Goal: Obtain resource: Download file/media

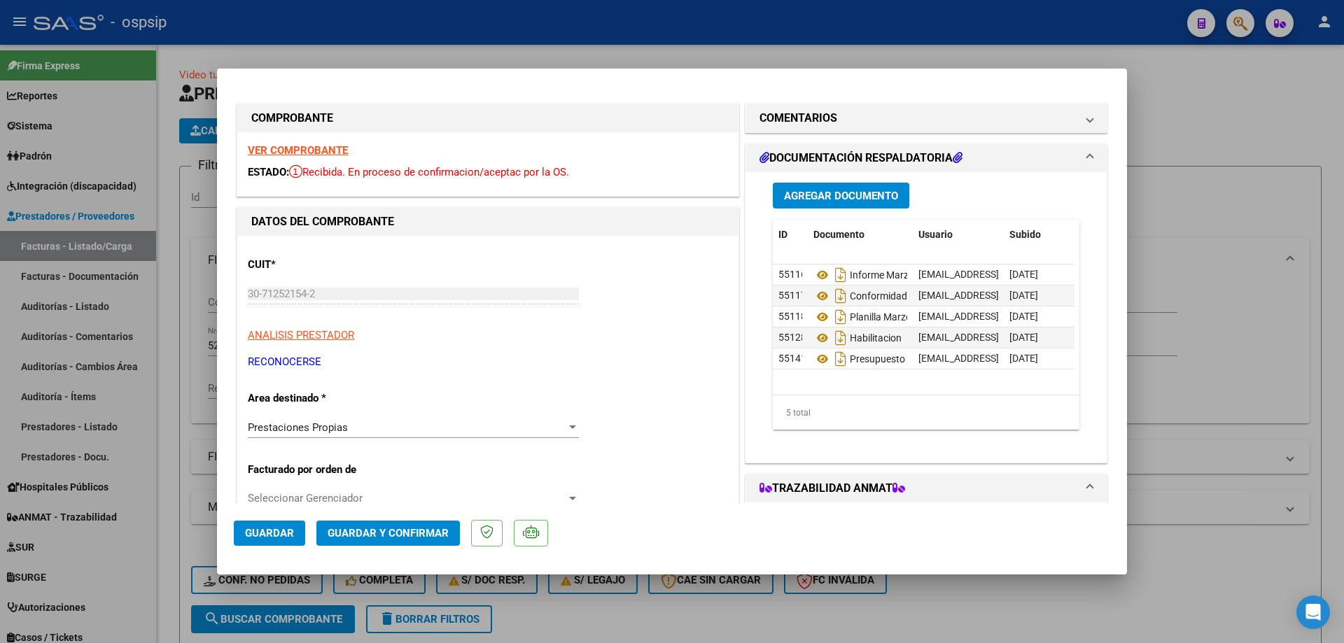
scroll to position [265, 0]
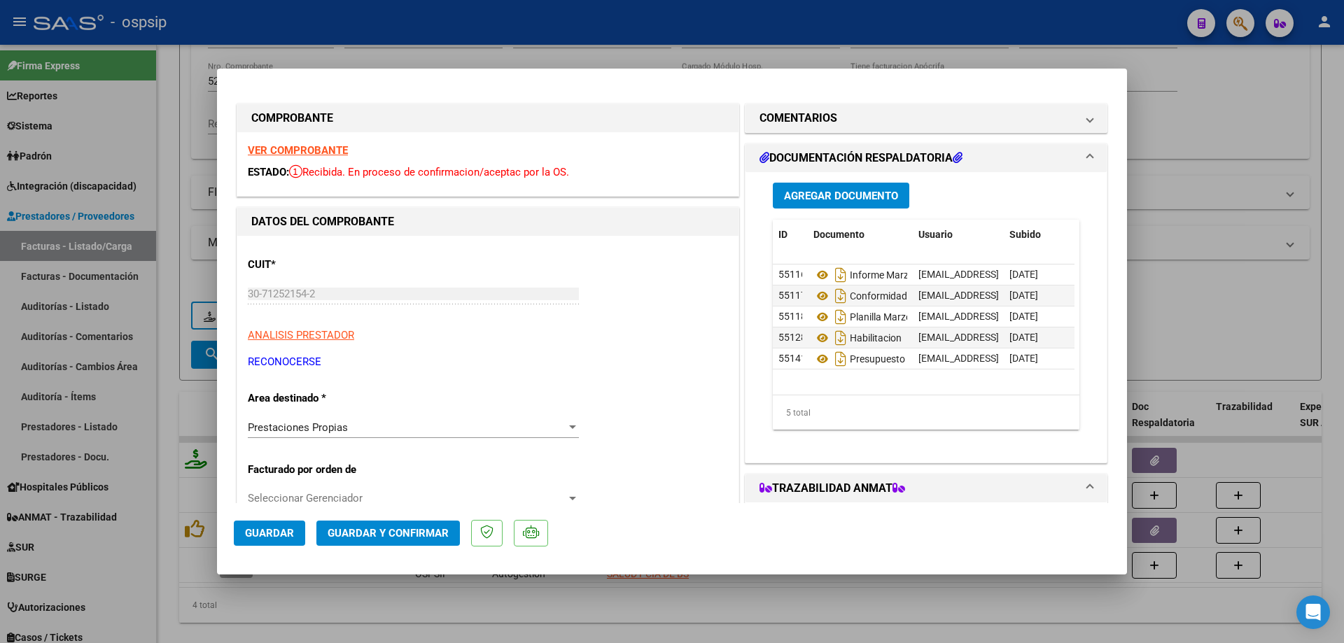
click at [193, 182] on div at bounding box center [672, 321] width 1344 height 643
type input "$ 0,00"
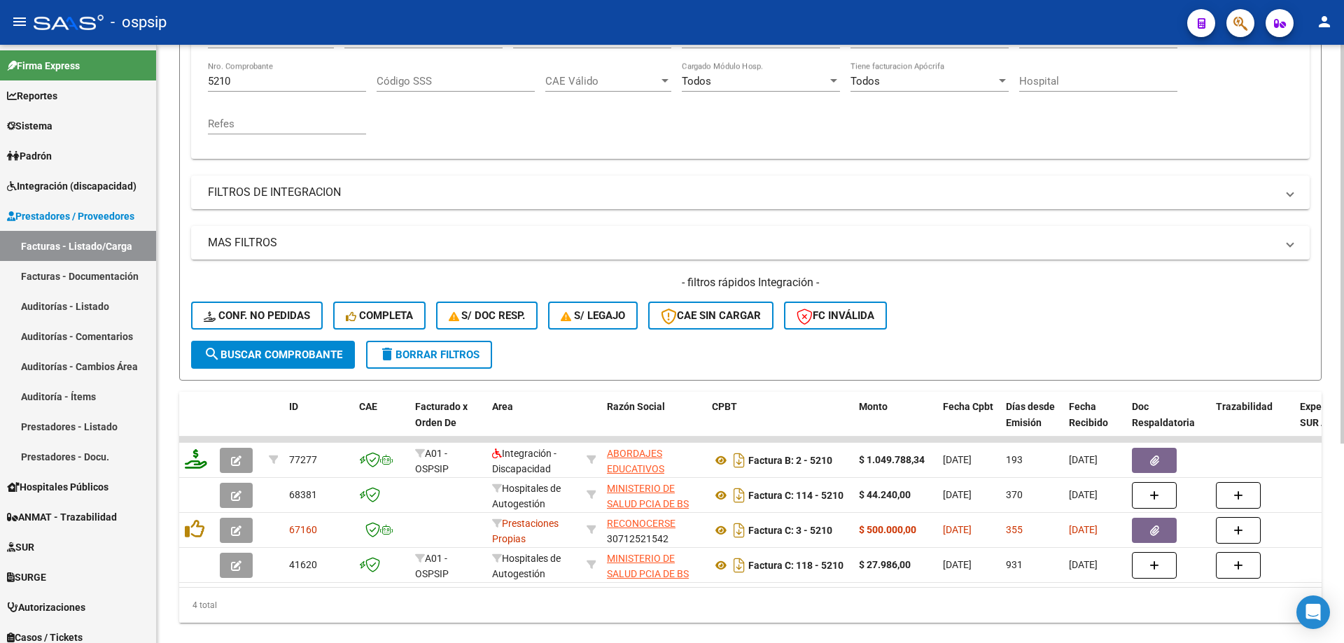
click at [249, 87] on div "5210 Nro. Comprobante" at bounding box center [287, 77] width 158 height 30
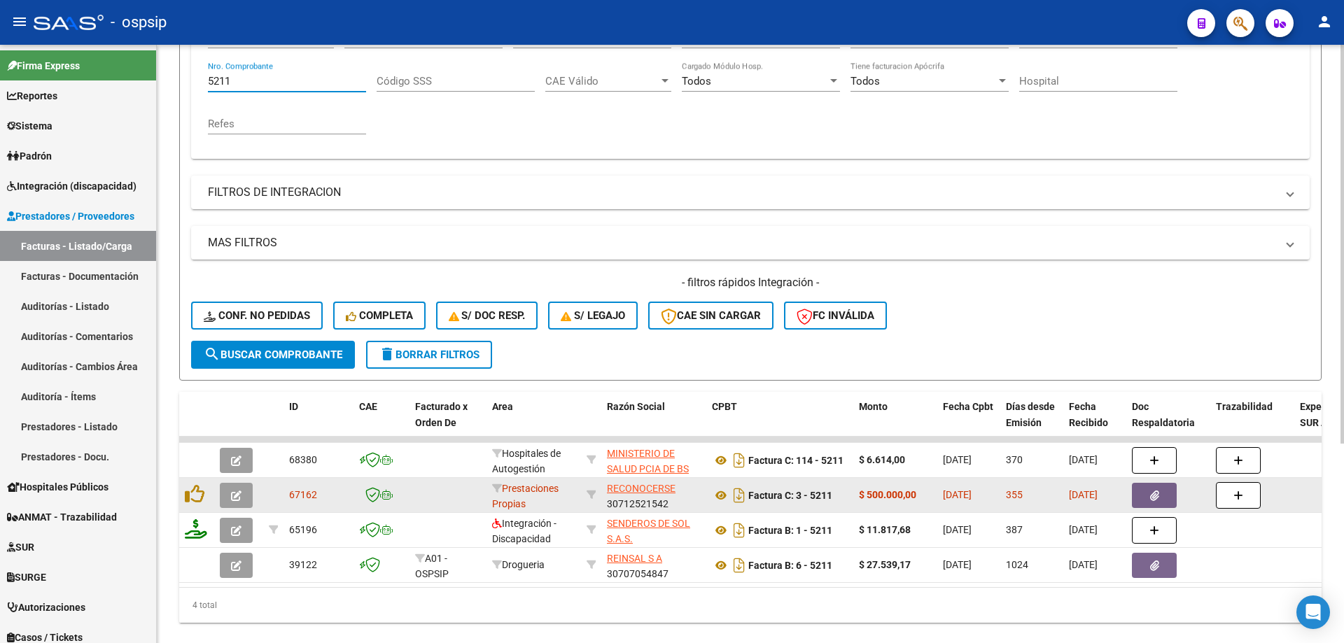
type input "5211"
click at [220, 483] on button "button" at bounding box center [236, 495] width 33 height 25
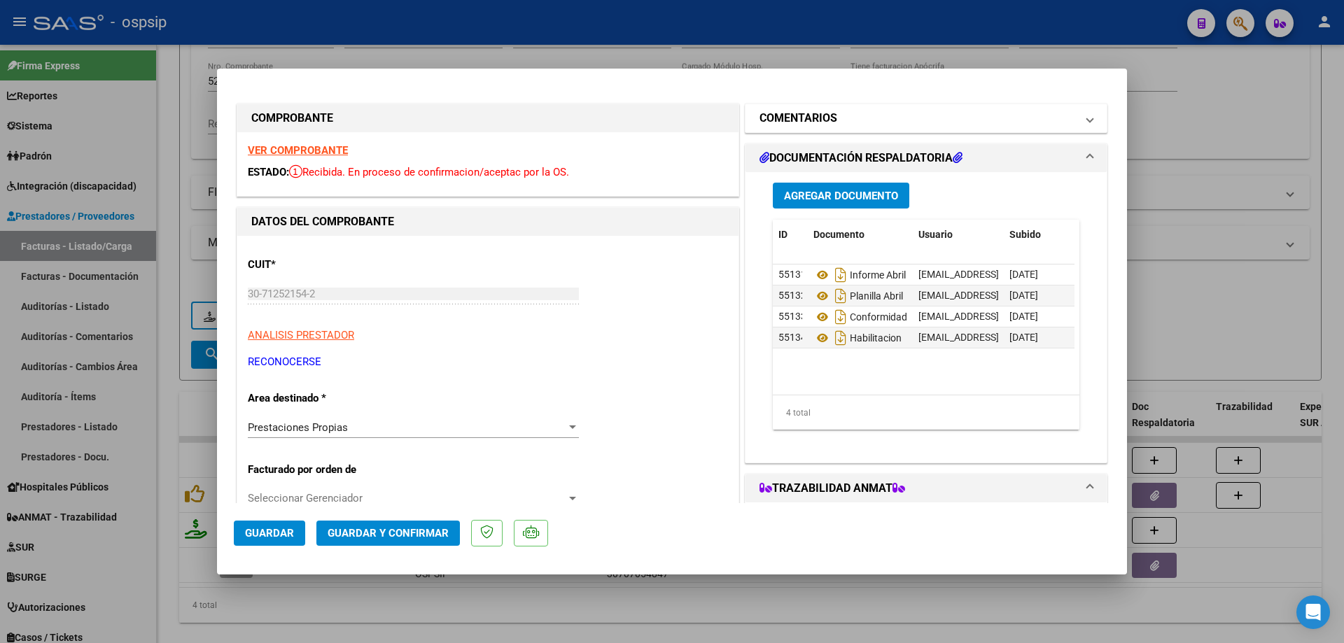
click at [907, 115] on mat-panel-title "COMENTARIOS" at bounding box center [917, 118] width 316 height 17
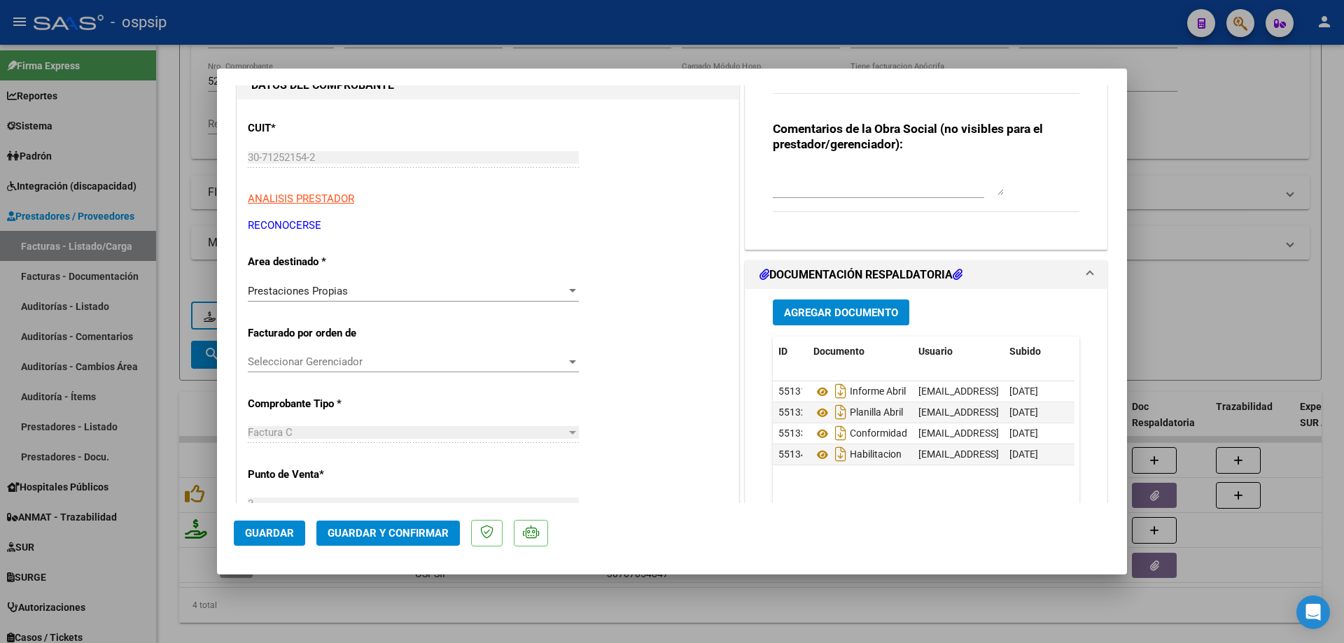
scroll to position [140, 0]
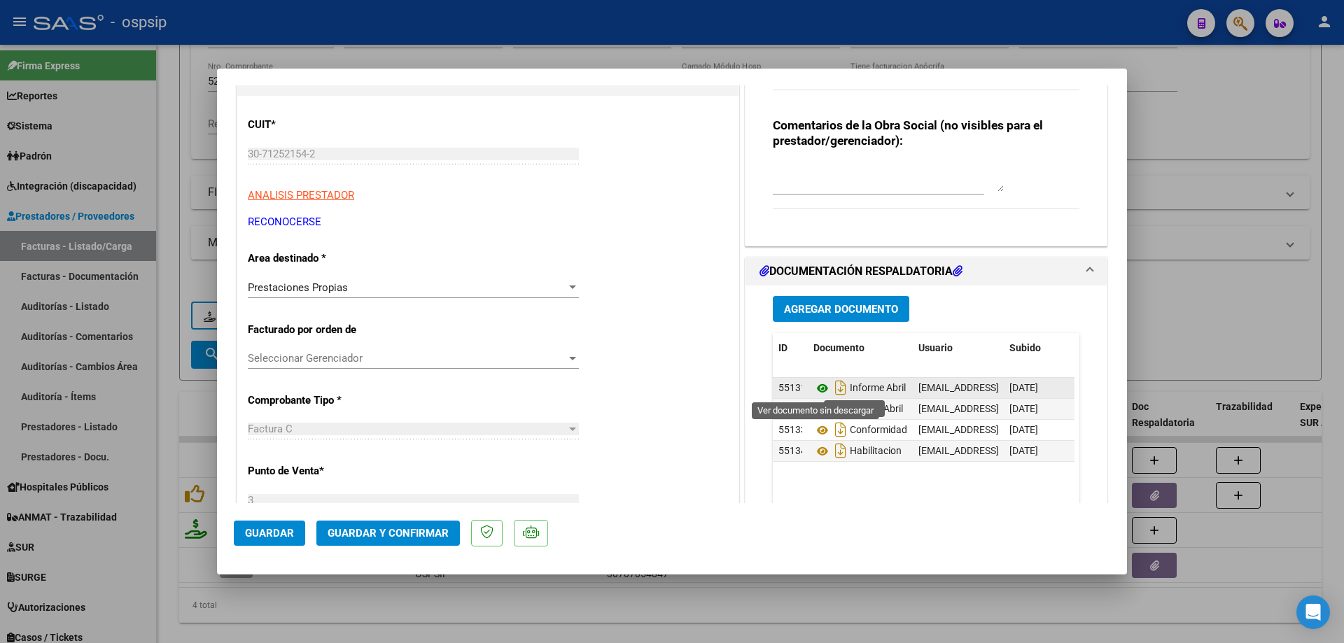
click at [815, 390] on icon at bounding box center [822, 388] width 18 height 17
click at [818, 412] on icon at bounding box center [822, 409] width 18 height 17
click at [300, 31] on div at bounding box center [672, 321] width 1344 height 643
type input "$ 0,00"
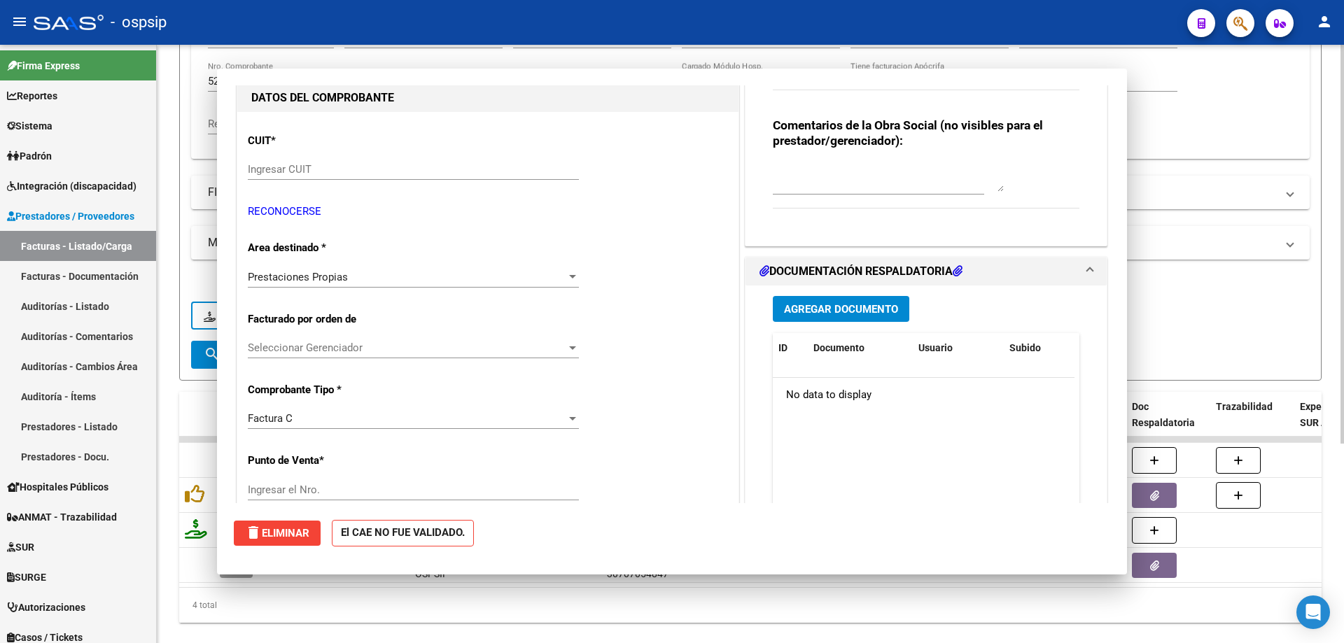
scroll to position [0, 0]
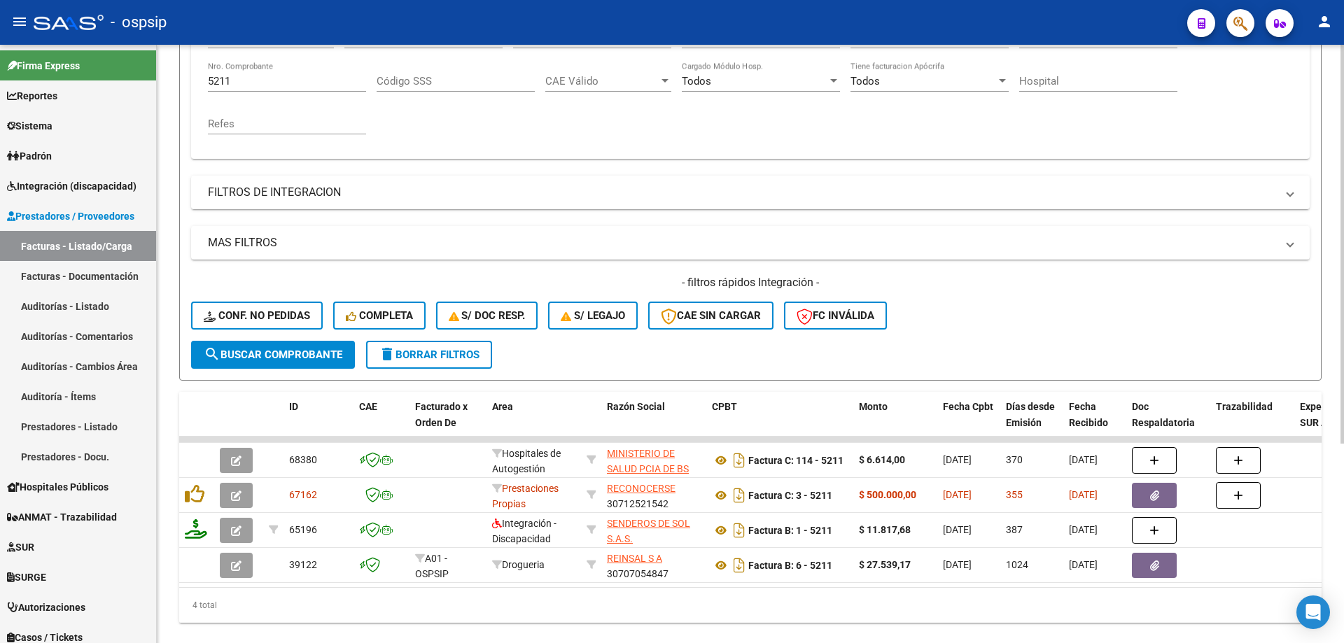
click at [255, 83] on input "5211" at bounding box center [287, 81] width 158 height 13
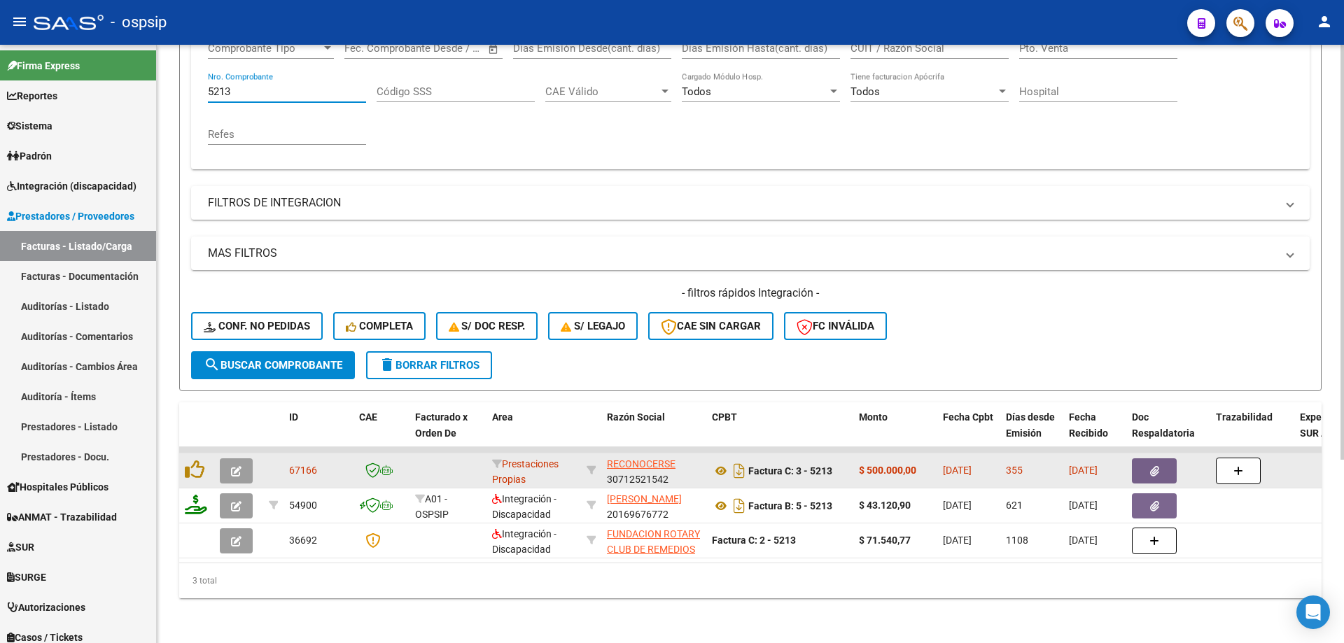
type input "5213"
click at [238, 466] on icon "button" at bounding box center [236, 471] width 10 height 10
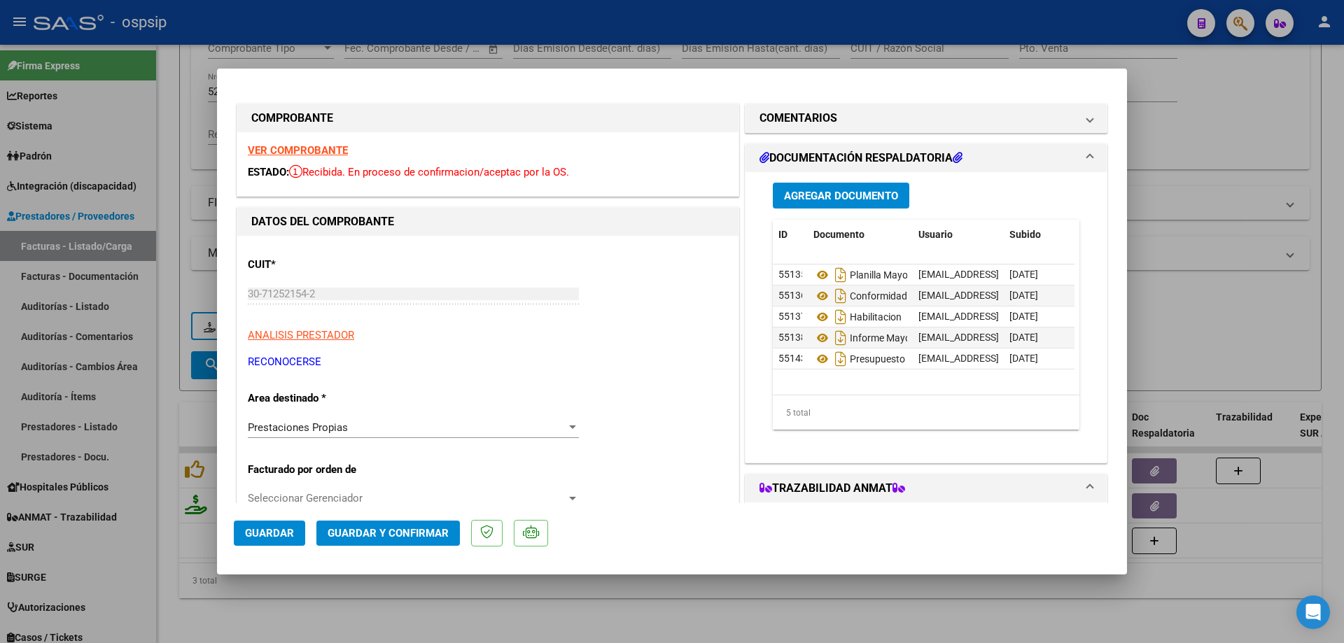
click at [897, 457] on div "Agregar Documento ID Documento Usuario Subido Acción 55135 Planilla Mayo [EMAIL…" at bounding box center [925, 317] width 361 height 290
click at [815, 278] on icon at bounding box center [822, 275] width 18 height 17
click at [813, 338] on icon at bounding box center [822, 338] width 18 height 17
click at [189, 93] on div at bounding box center [672, 321] width 1344 height 643
type input "$ 0,00"
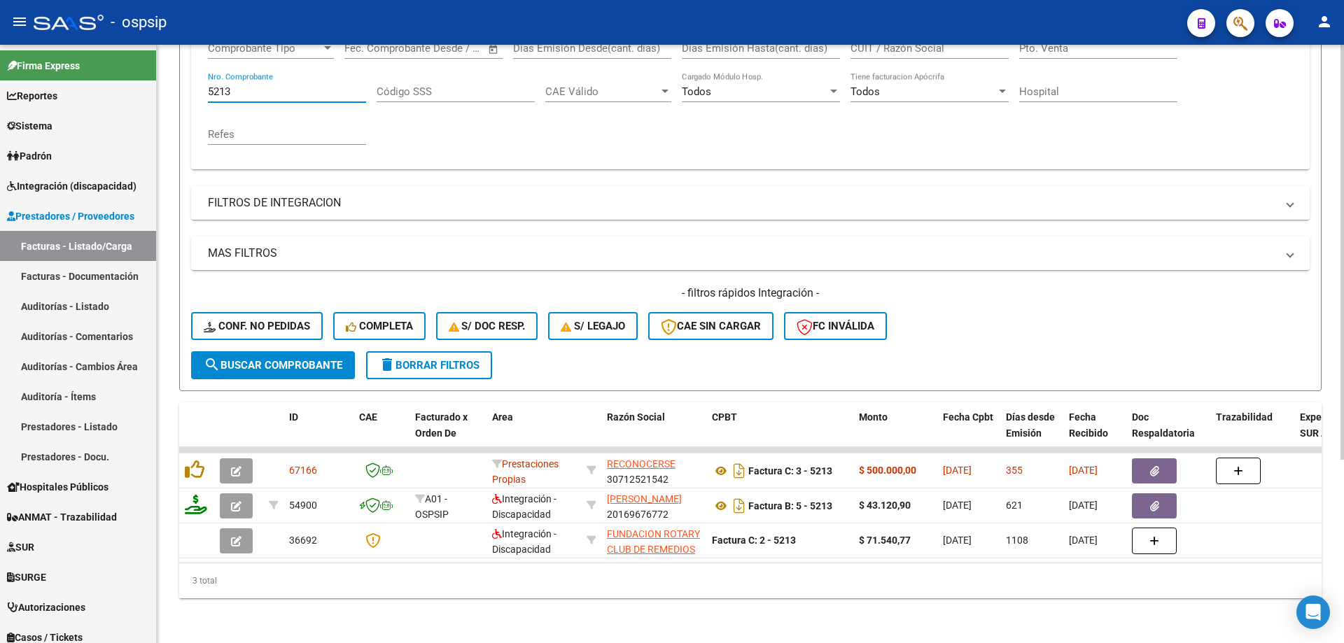
click at [240, 85] on input "5213" at bounding box center [287, 91] width 158 height 13
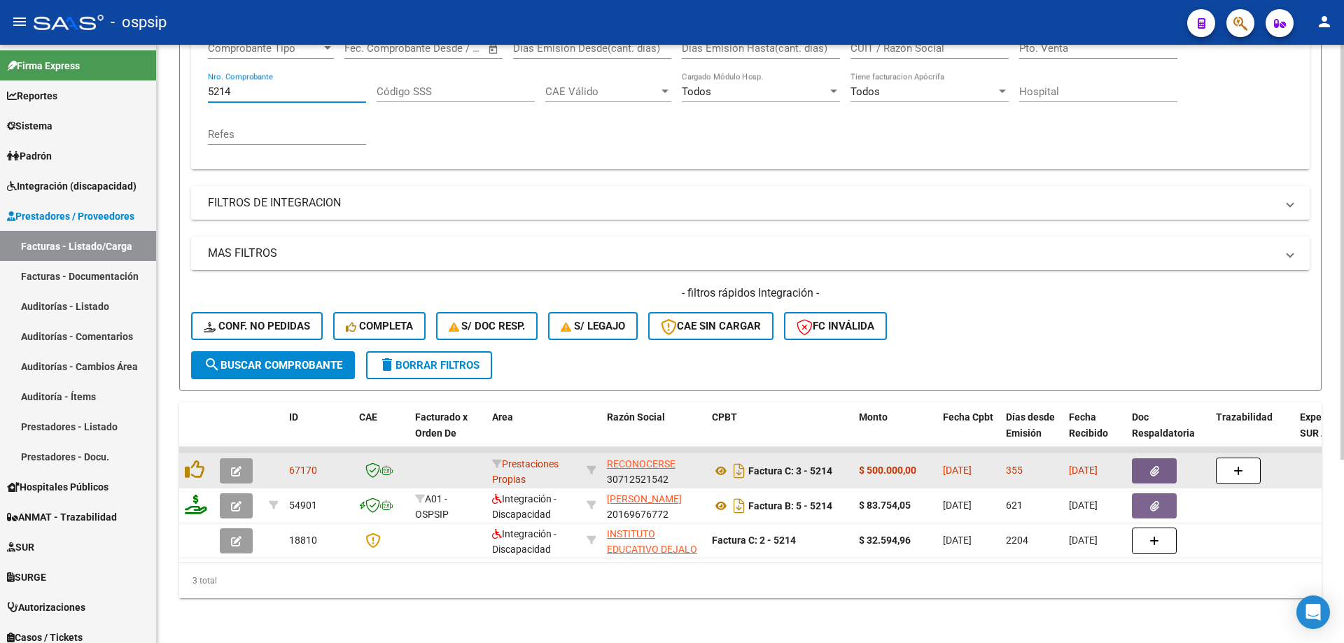
type input "5214"
click at [250, 470] on button "button" at bounding box center [236, 470] width 33 height 25
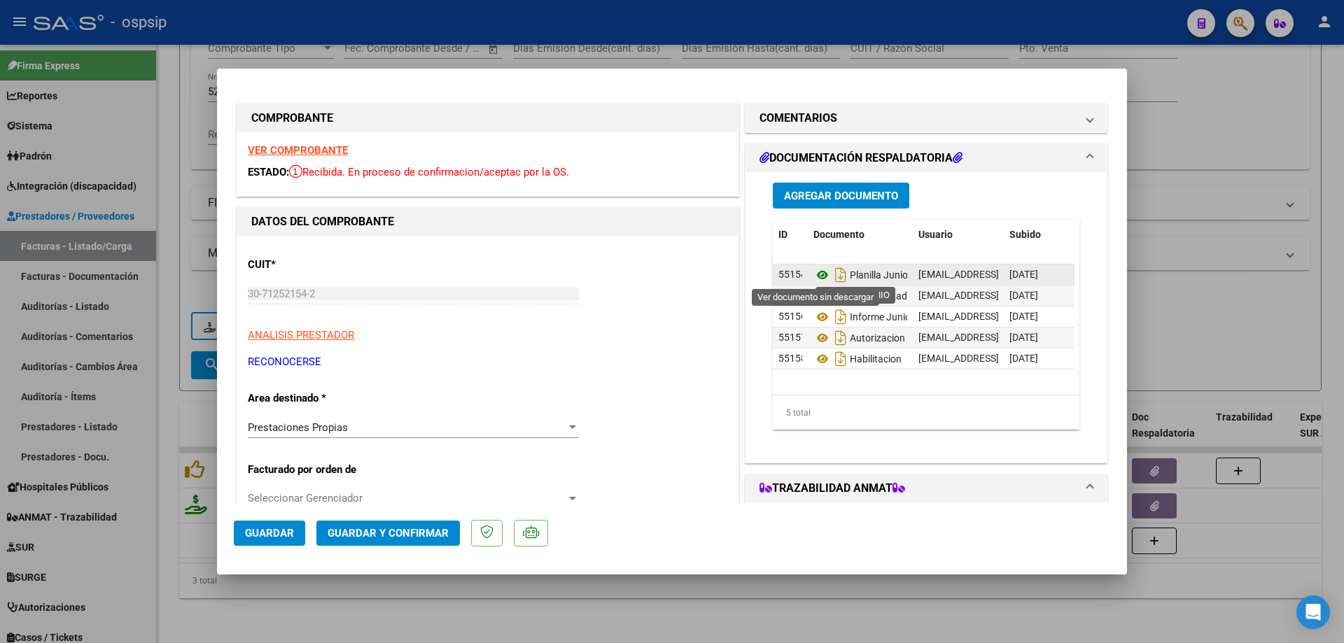
click at [816, 273] on icon at bounding box center [822, 275] width 18 height 17
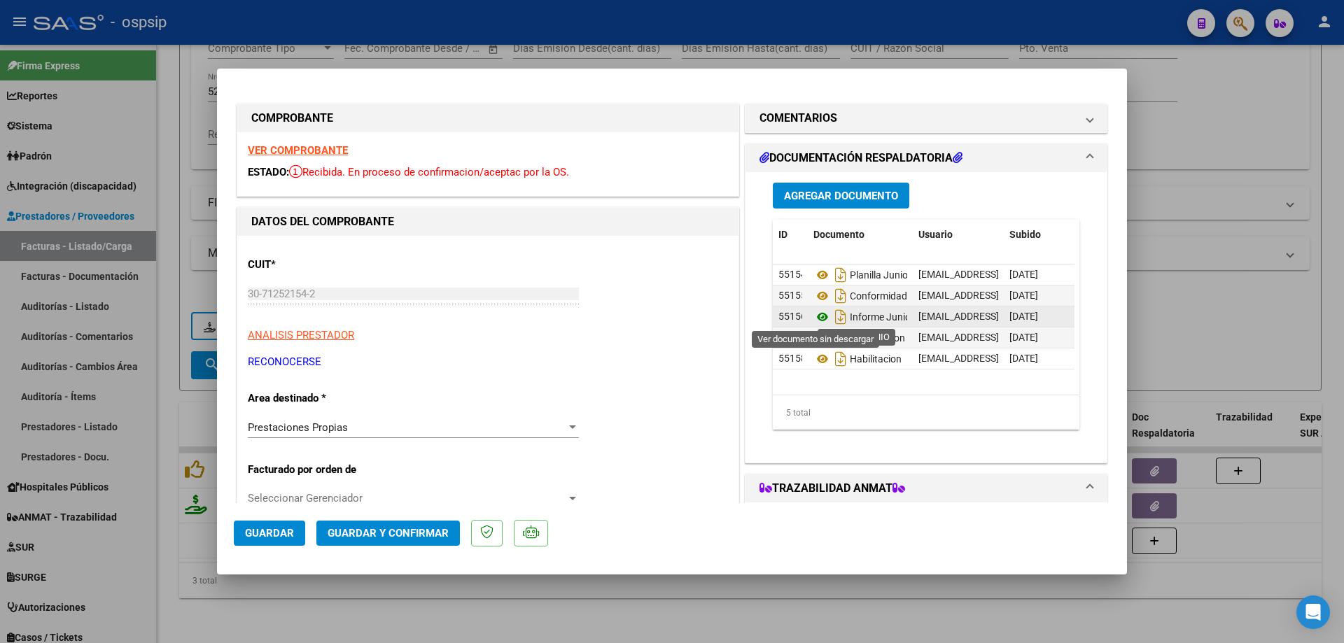
click at [813, 318] on icon at bounding box center [822, 317] width 18 height 17
click at [174, 179] on div at bounding box center [672, 321] width 1344 height 643
type input "$ 0,00"
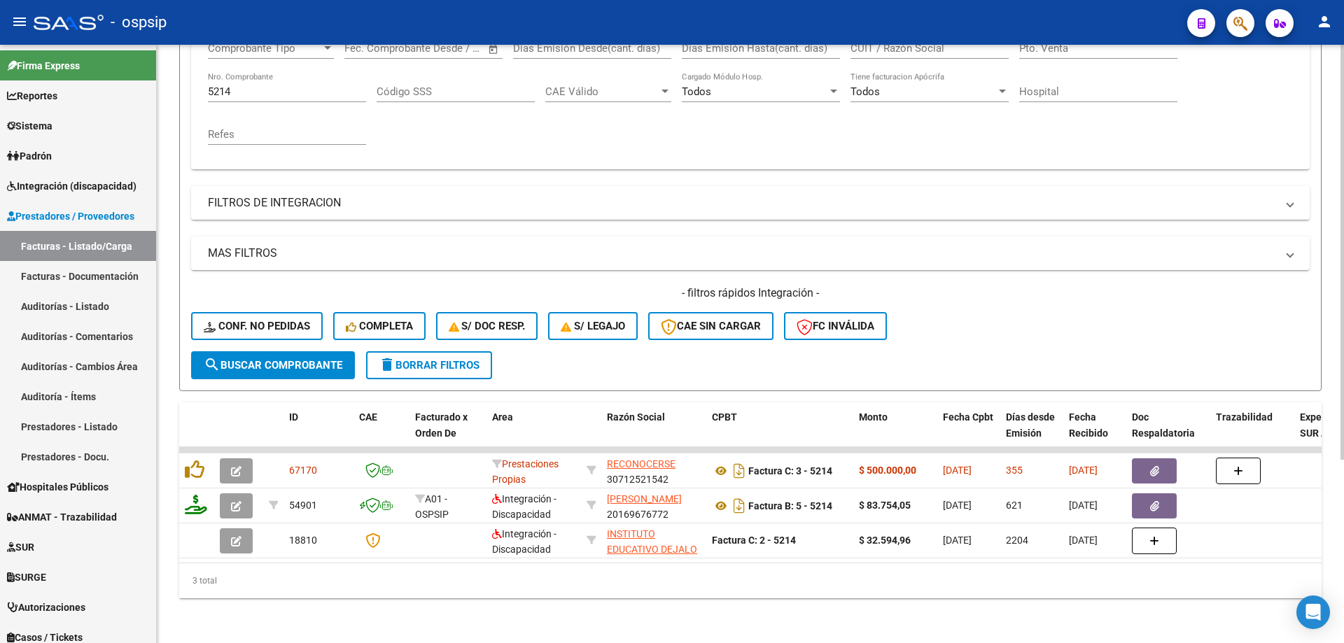
click at [223, 85] on input "5214" at bounding box center [287, 91] width 158 height 13
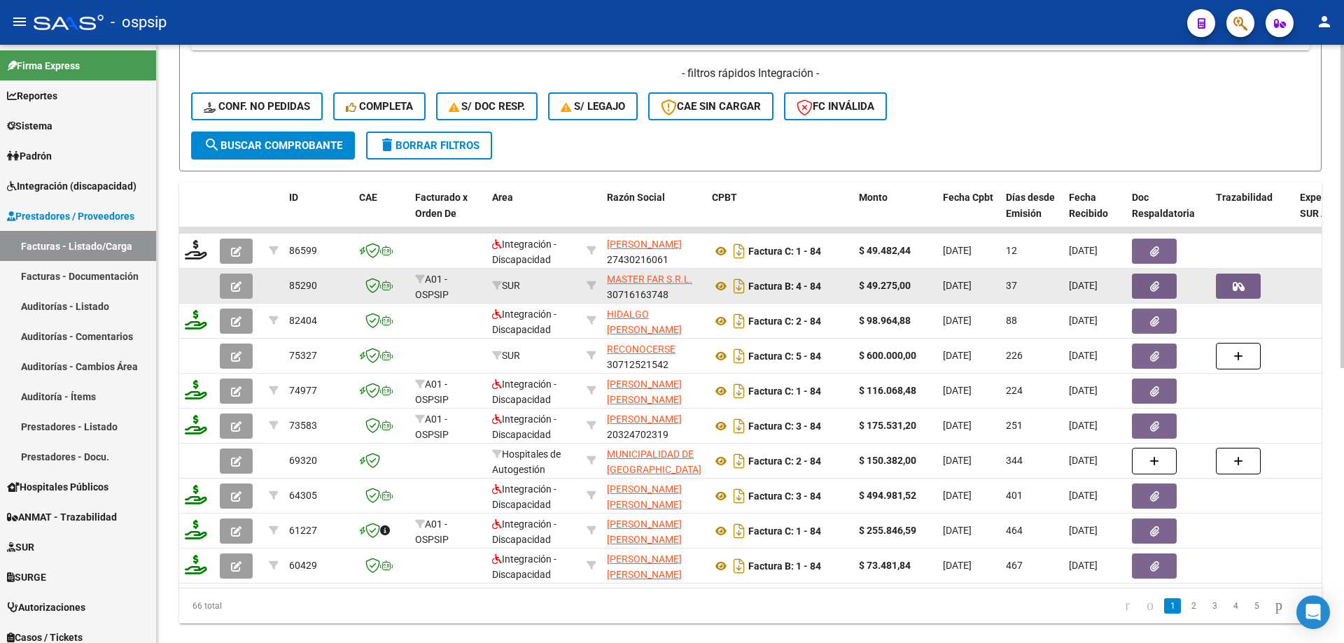
scroll to position [475, 0]
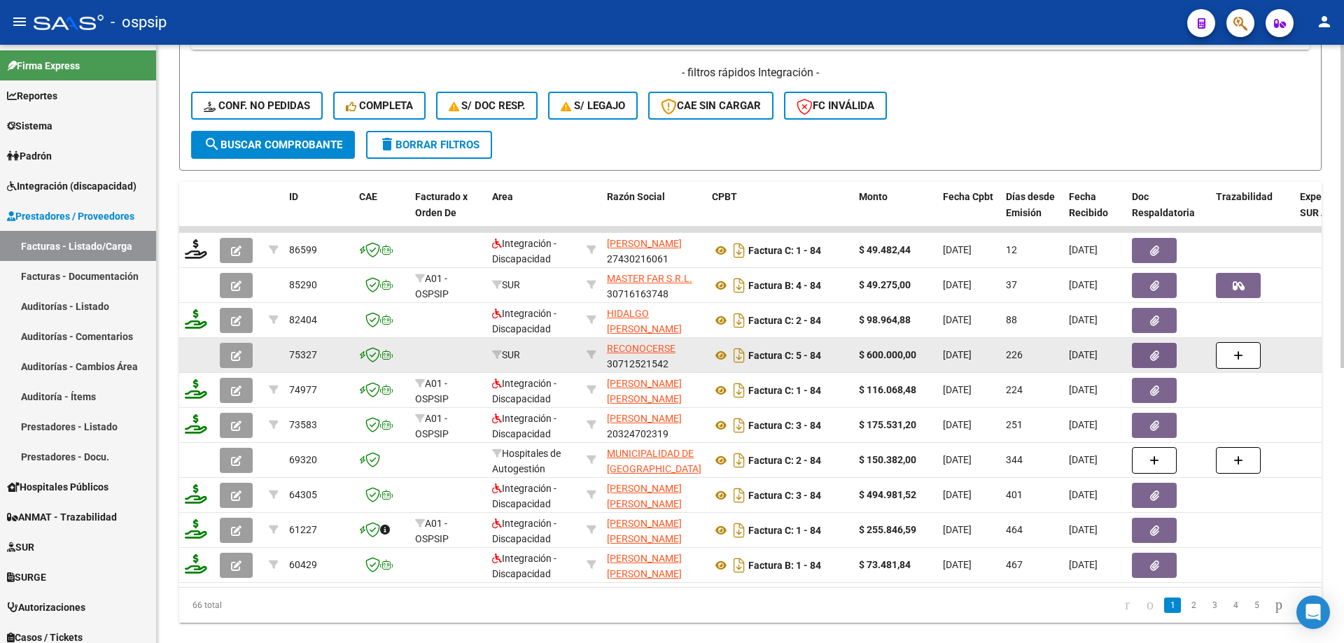
type input "84"
click at [240, 346] on button "button" at bounding box center [236, 355] width 33 height 25
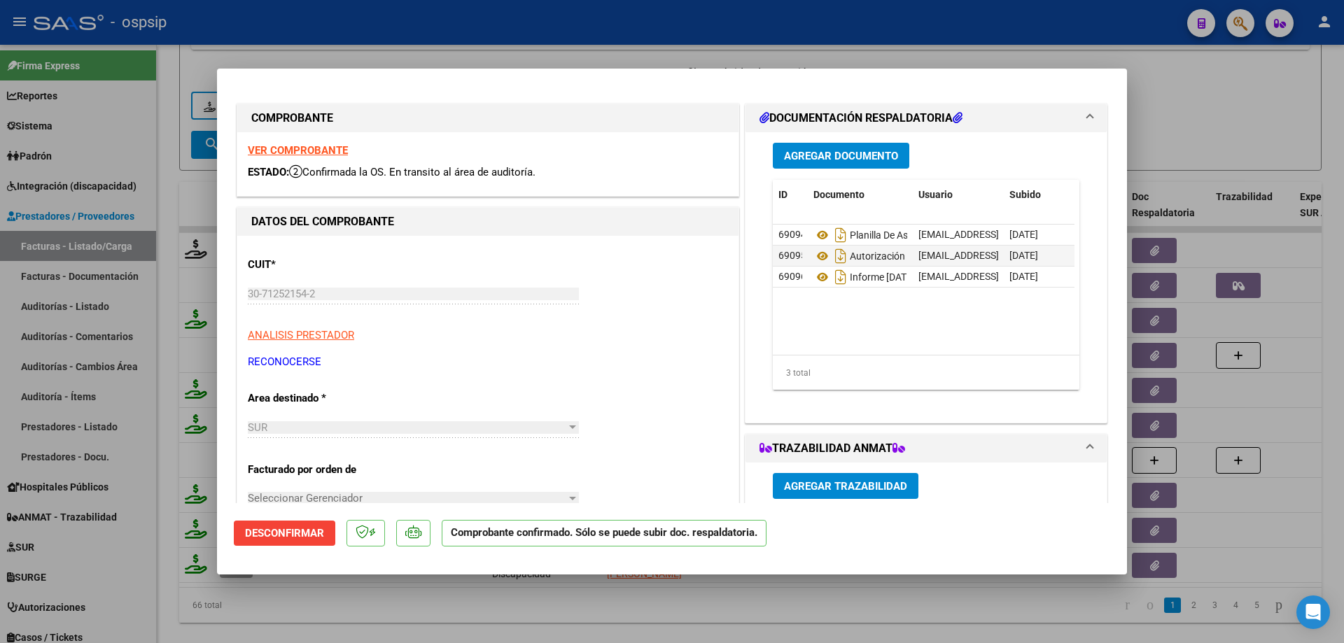
click at [317, 153] on strong "VER COMPROBANTE" at bounding box center [298, 150] width 100 height 13
click at [203, 125] on div at bounding box center [672, 321] width 1344 height 643
type input "$ 0,00"
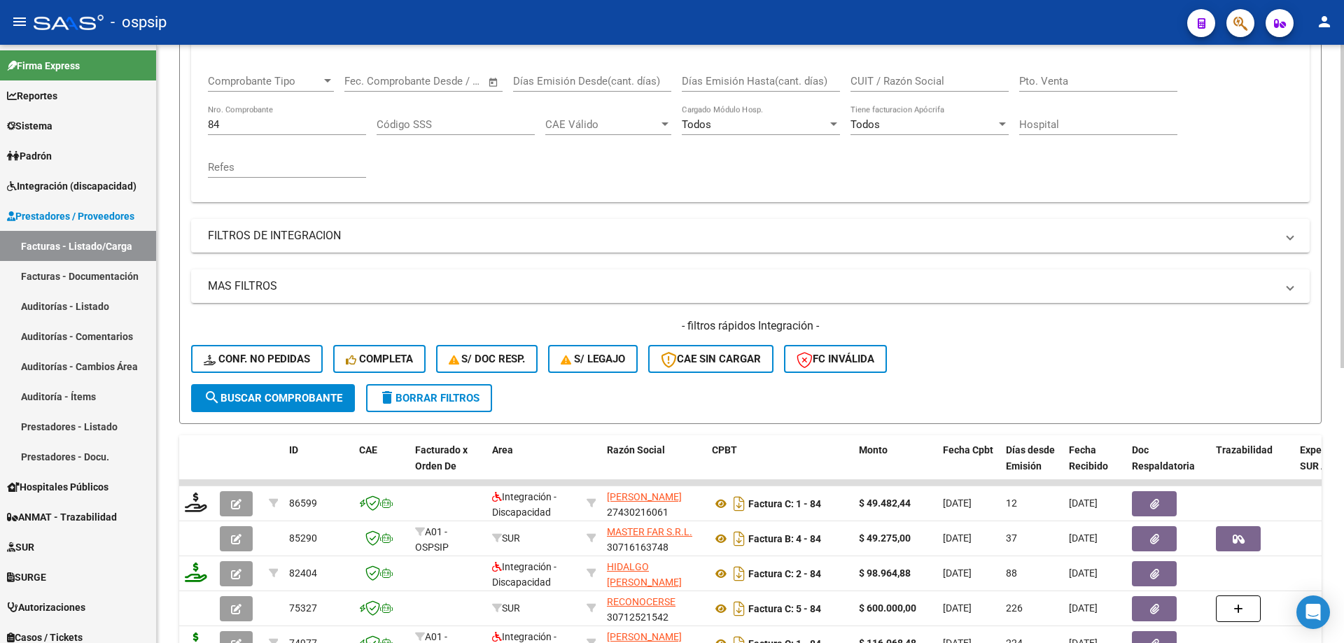
scroll to position [195, 0]
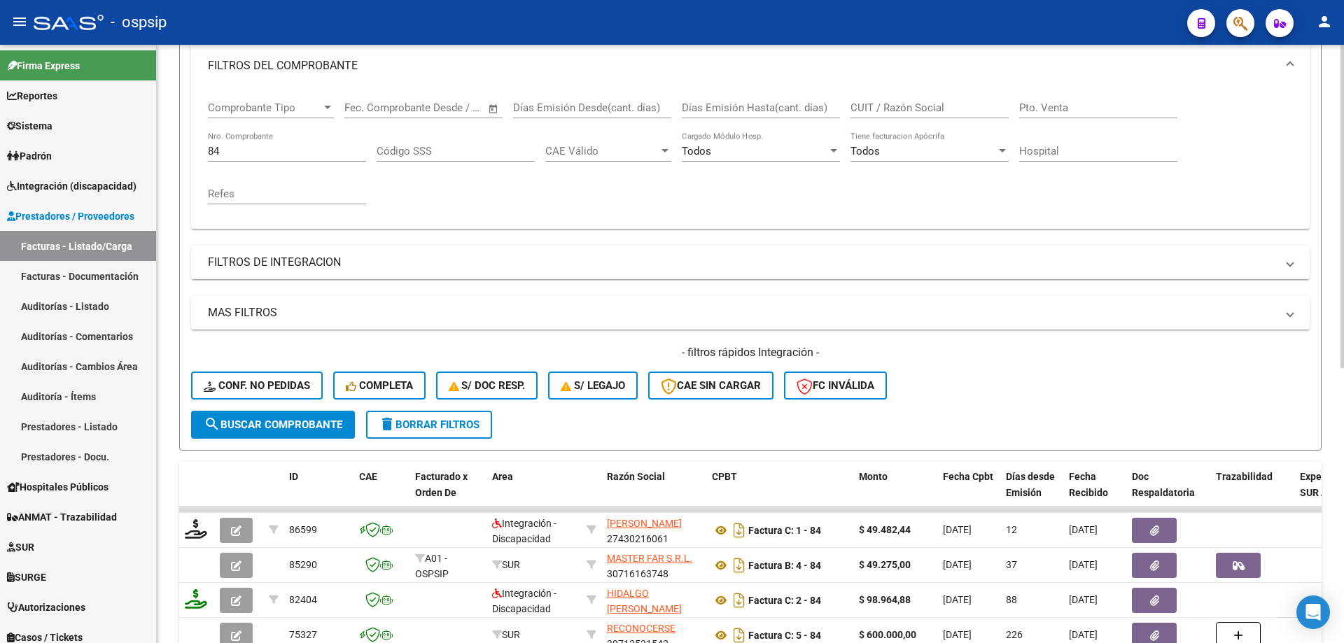
click at [206, 156] on div "Comprobante Tipo Comprobante Tipo Start date – End date Fec. Comprobante Desde …" at bounding box center [750, 158] width 1118 height 141
click at [251, 148] on input "84" at bounding box center [287, 151] width 158 height 13
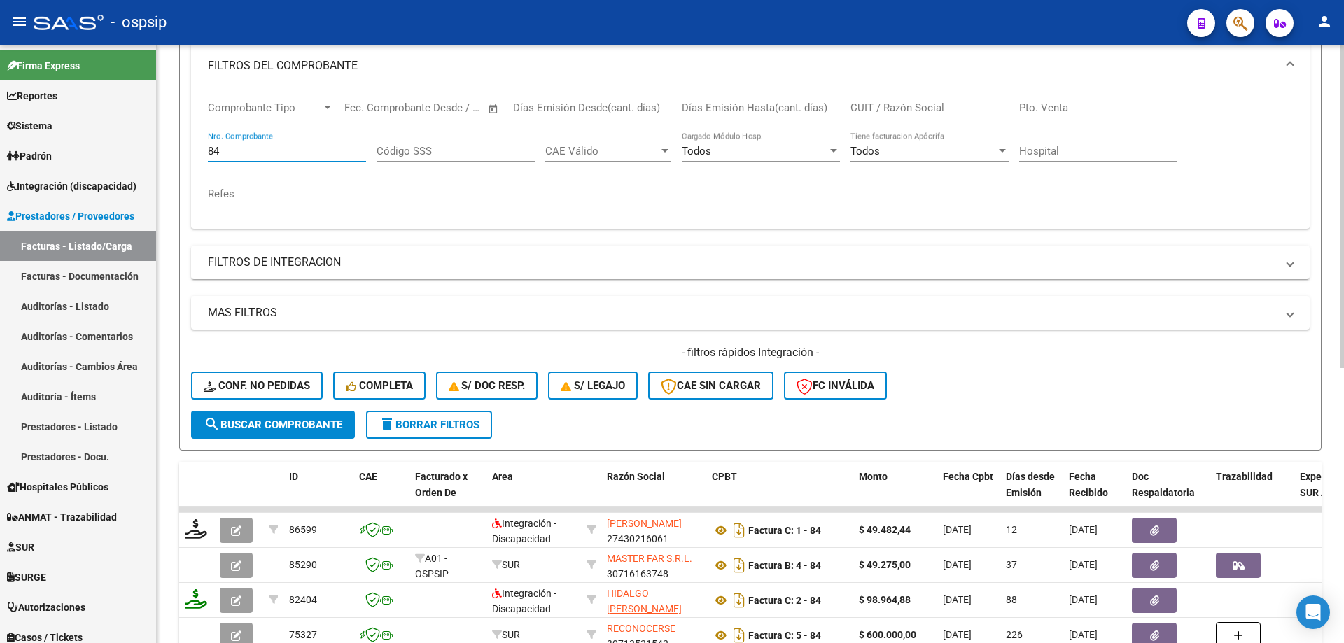
drag, startPoint x: 251, startPoint y: 148, endPoint x: 188, endPoint y: 155, distance: 64.1
click at [188, 155] on form "Filtros Id Area Area Seleccionar Gerenciador Seleccionar Gerenciador Todos Conf…" at bounding box center [750, 210] width 1142 height 479
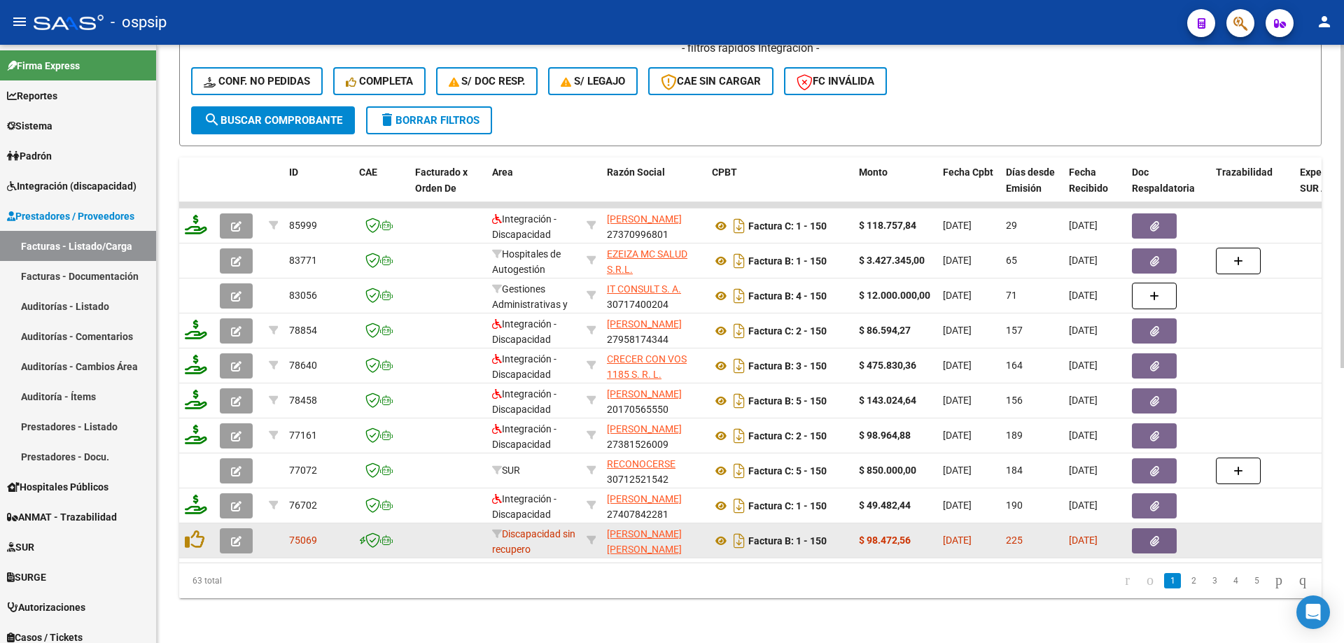
scroll to position [510, 0]
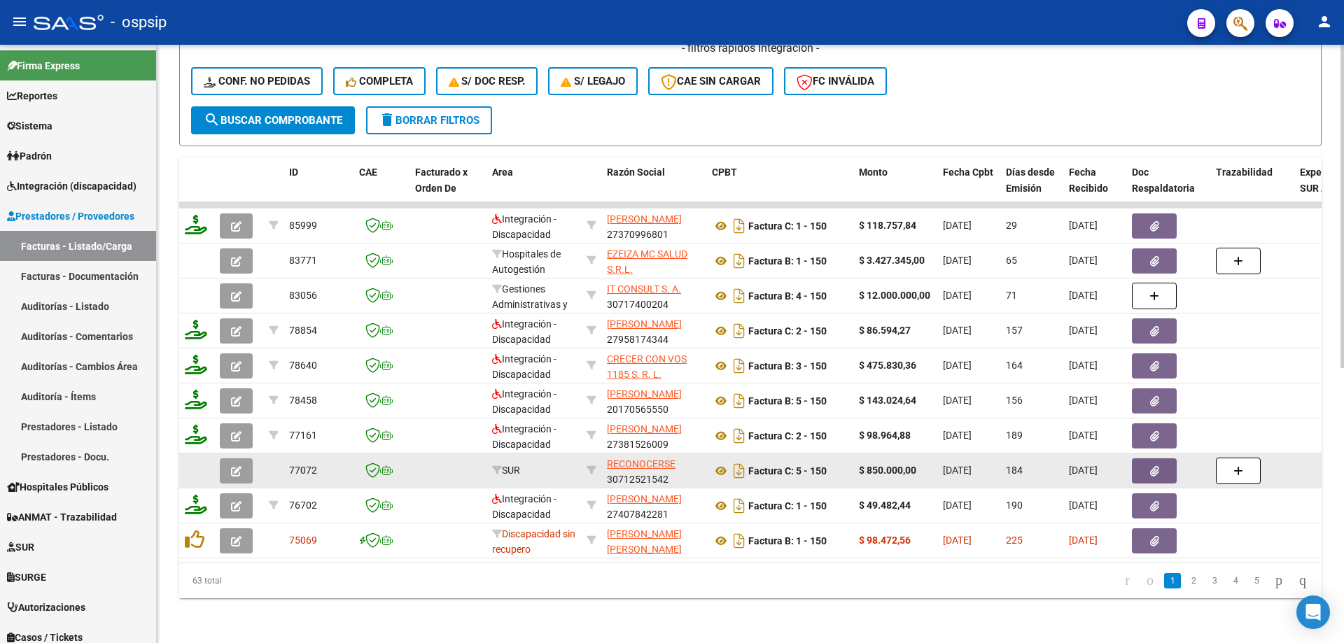
type input "150"
click at [243, 468] on button "button" at bounding box center [236, 470] width 33 height 25
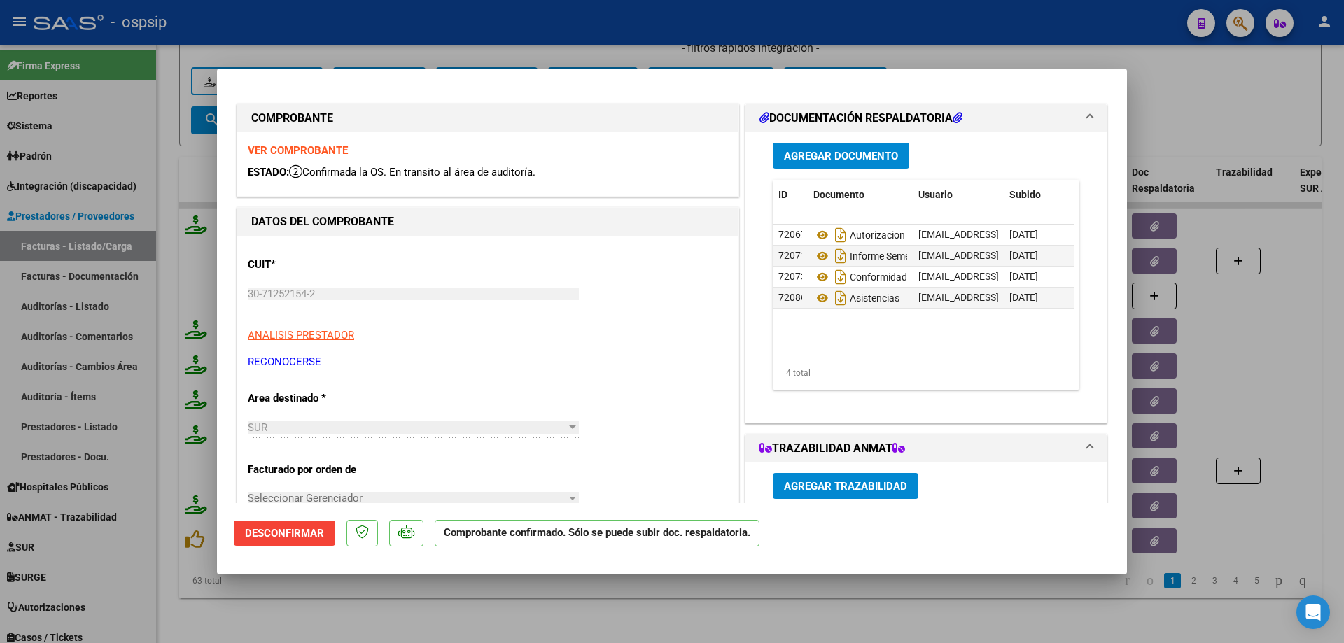
click at [308, 151] on strong "VER COMPROBANTE" at bounding box center [298, 150] width 100 height 13
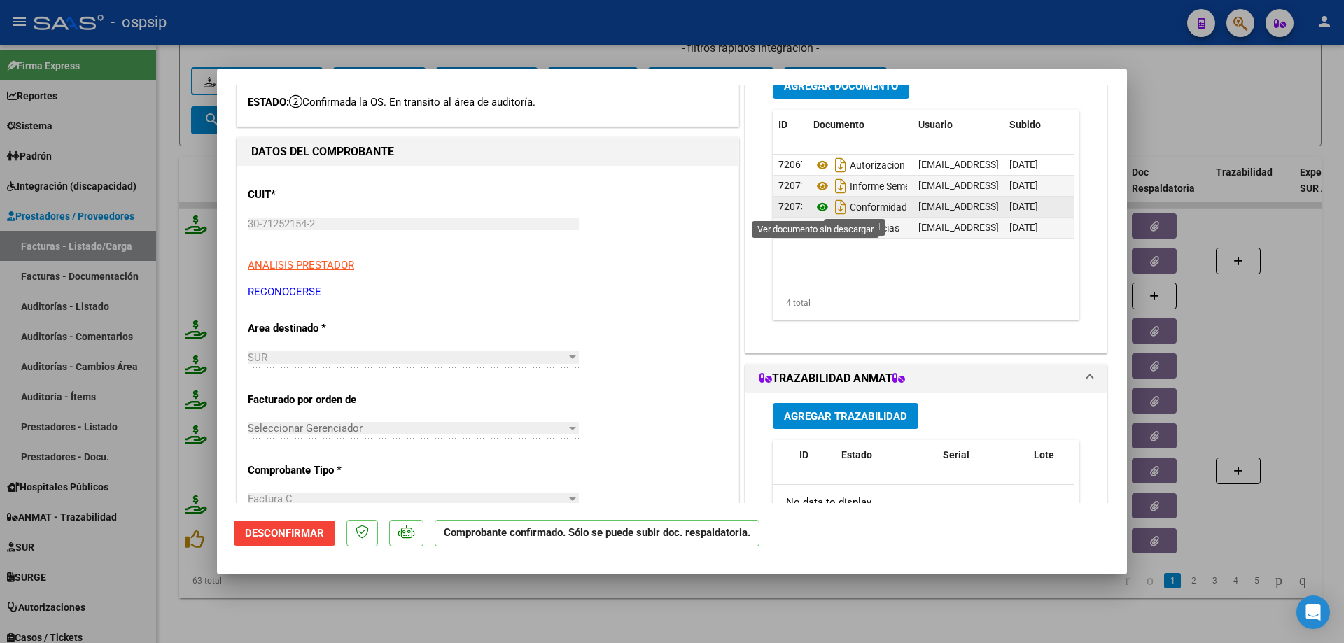
click at [815, 210] on icon at bounding box center [822, 207] width 18 height 17
click at [813, 205] on icon at bounding box center [822, 207] width 18 height 17
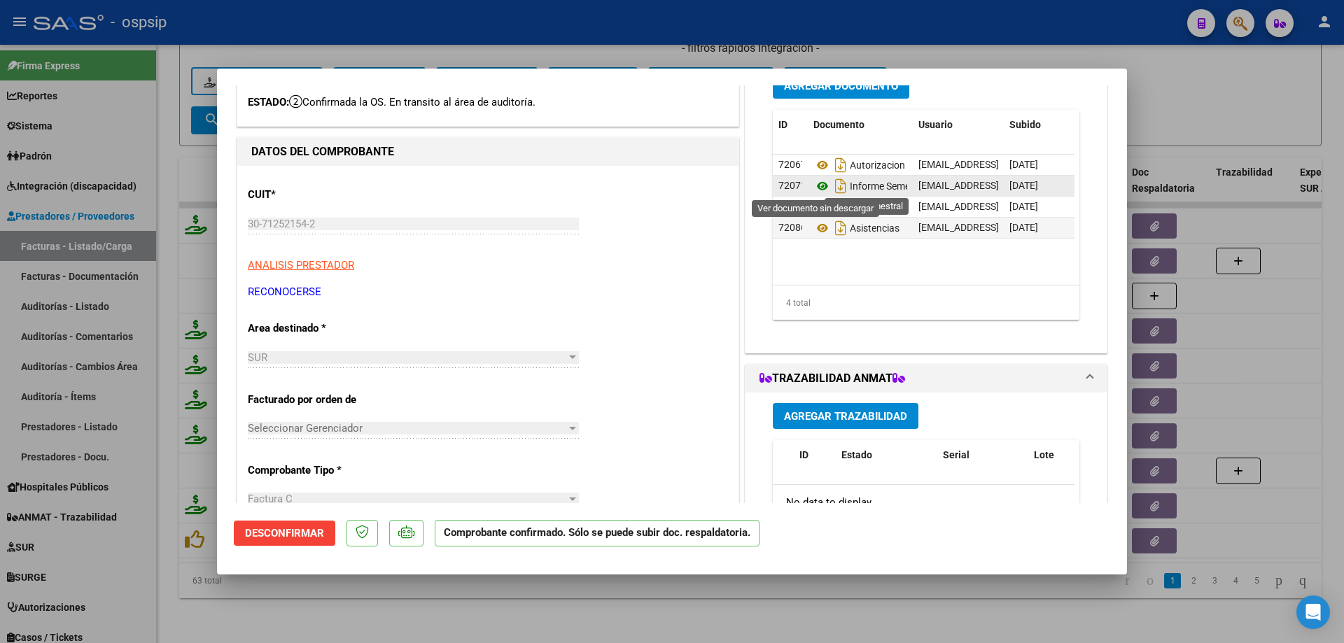
click at [814, 185] on icon at bounding box center [822, 186] width 18 height 17
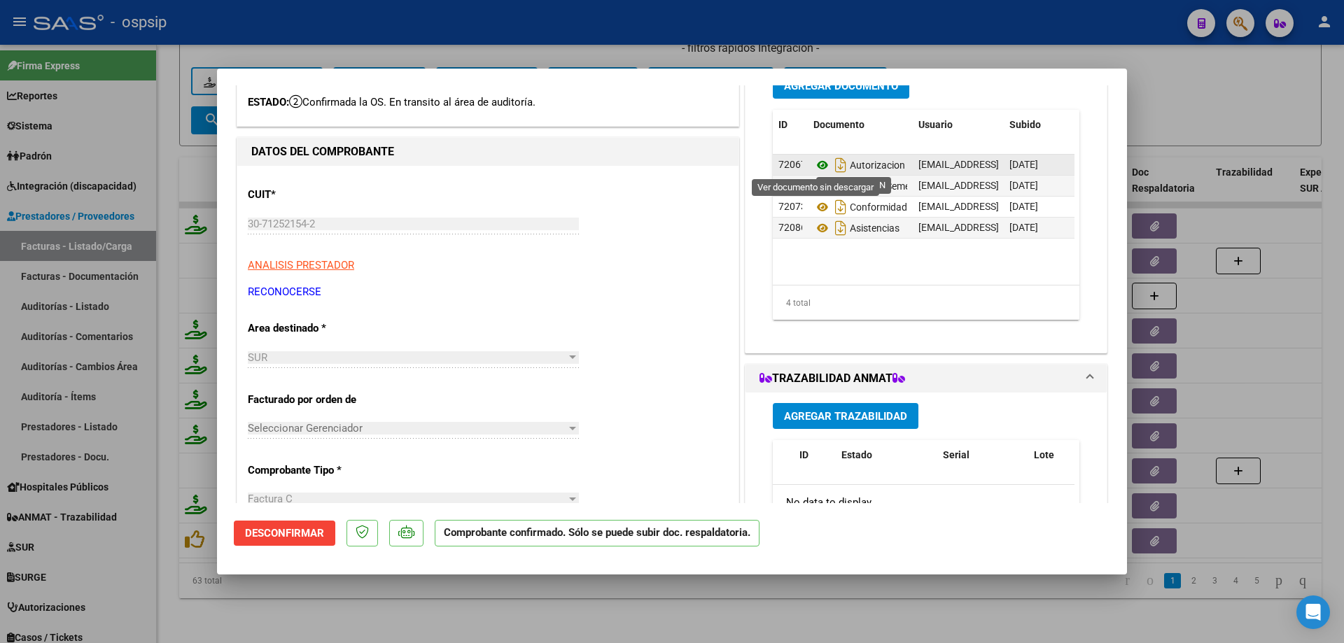
click at [819, 169] on icon at bounding box center [822, 165] width 18 height 17
click at [165, 172] on div at bounding box center [672, 321] width 1344 height 643
type input "$ 0,00"
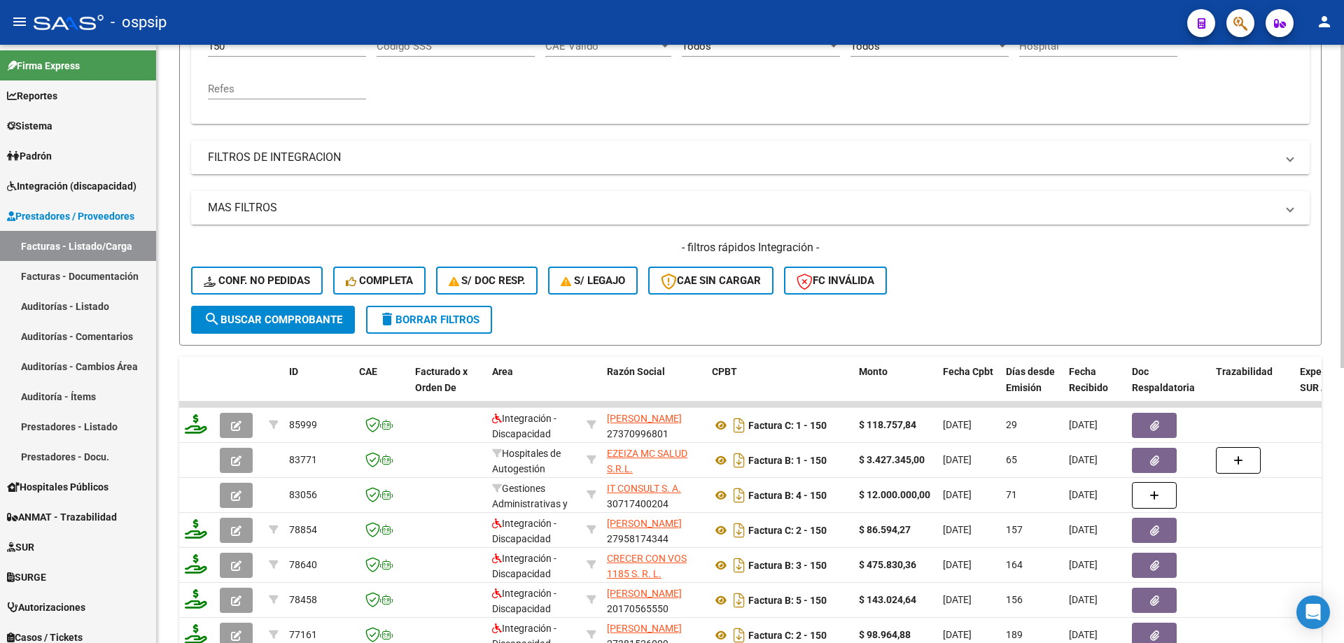
scroll to position [160, 0]
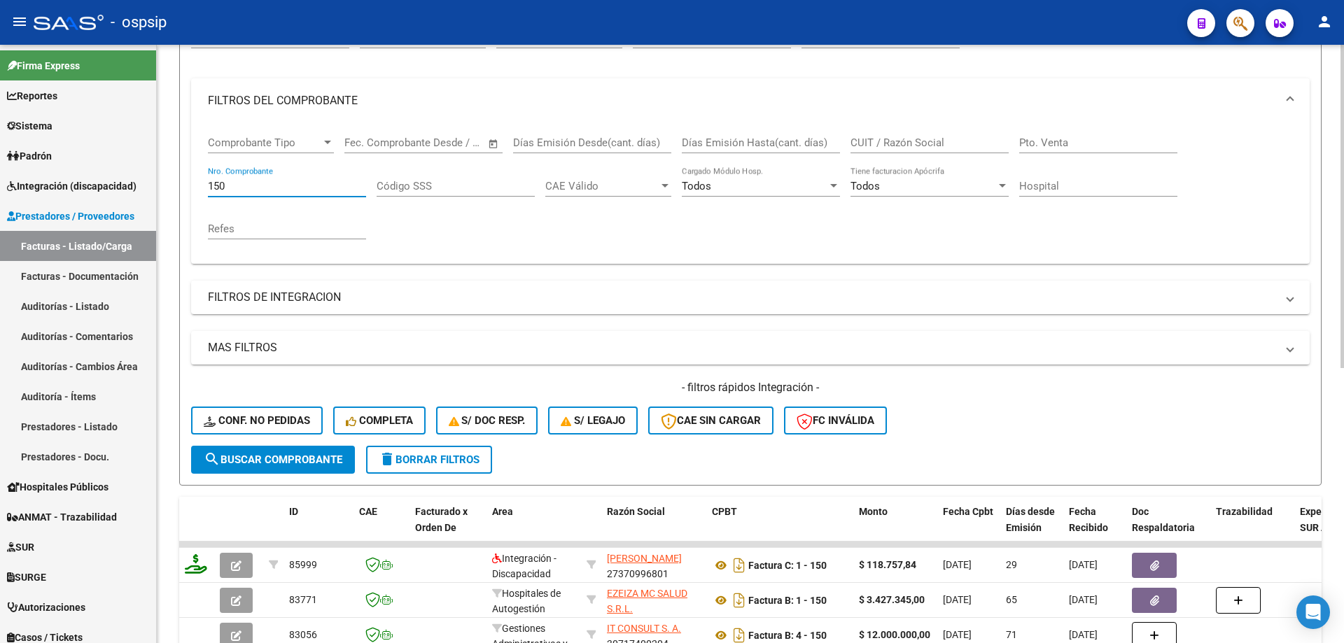
click at [230, 187] on input "150" at bounding box center [287, 186] width 158 height 13
drag, startPoint x: 218, startPoint y: 180, endPoint x: 209, endPoint y: 182, distance: 10.0
click at [209, 182] on input "150" at bounding box center [287, 186] width 158 height 13
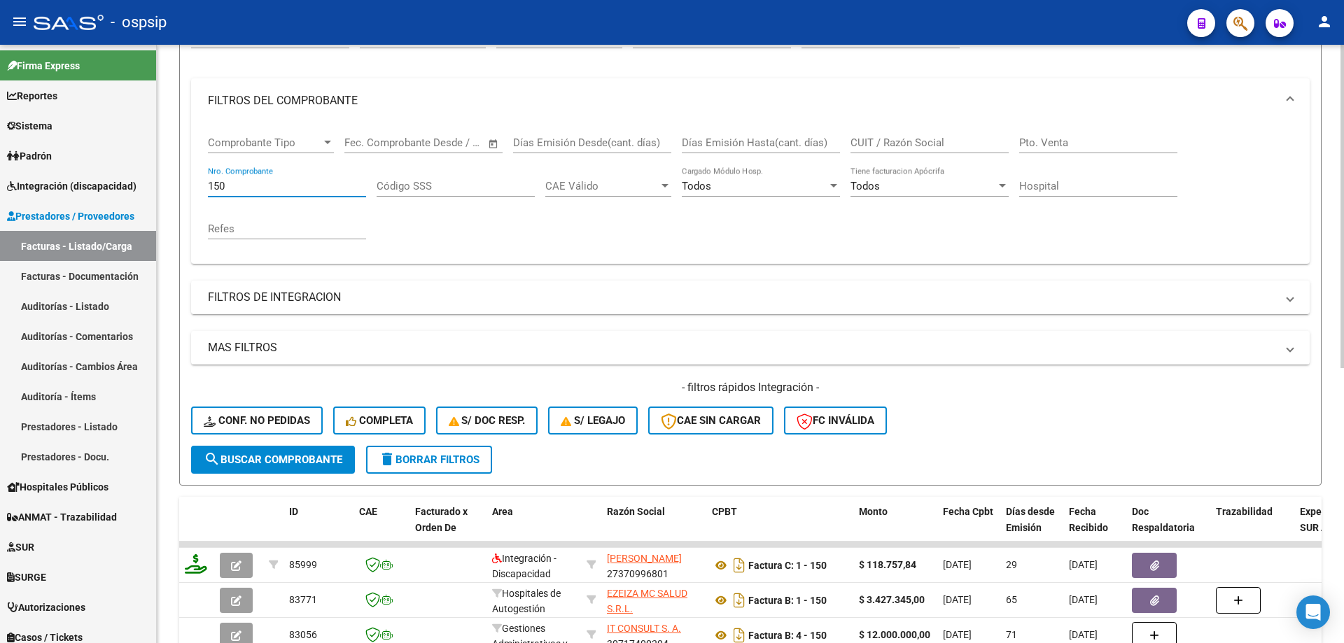
click at [209, 183] on input "150" at bounding box center [287, 186] width 158 height 13
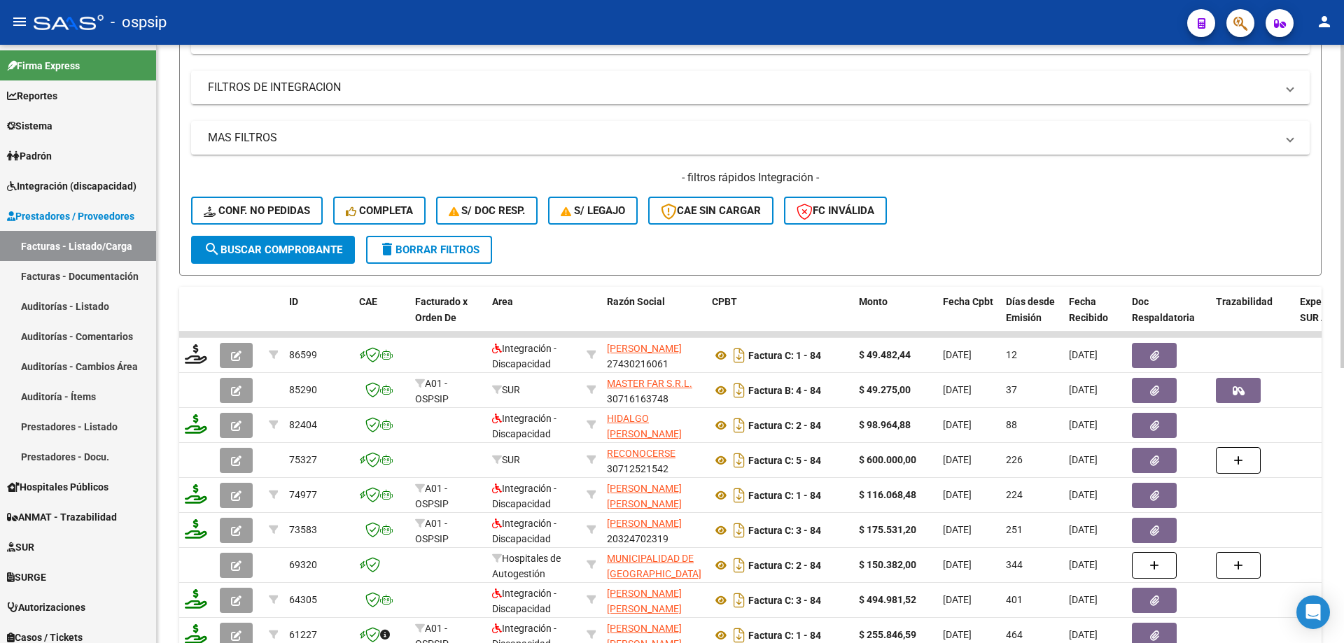
scroll to position [510, 0]
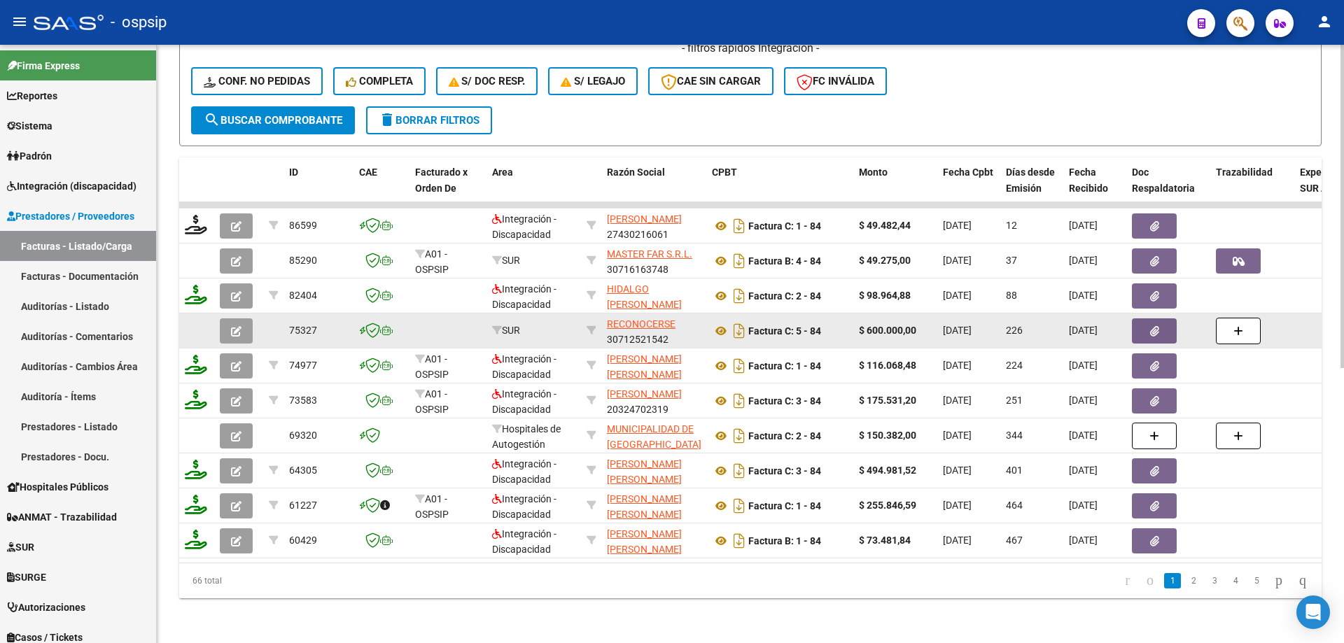
type input "84"
click at [234, 326] on icon "button" at bounding box center [236, 331] width 10 height 10
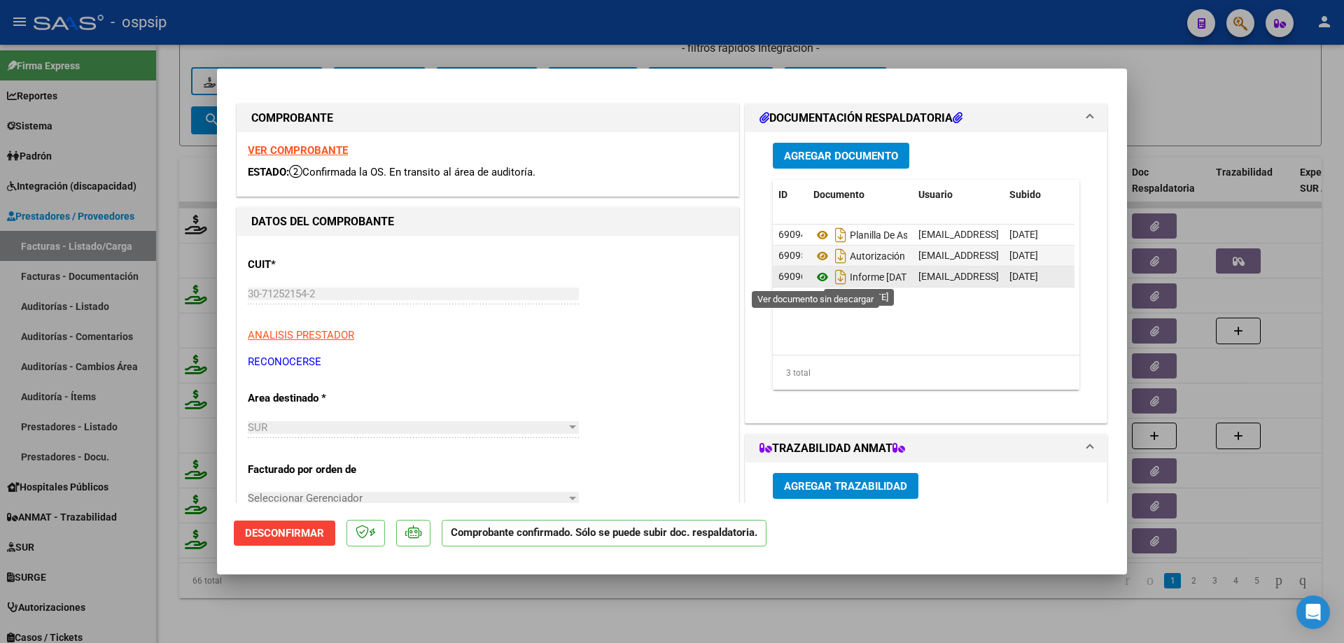
click at [817, 279] on icon at bounding box center [822, 277] width 18 height 17
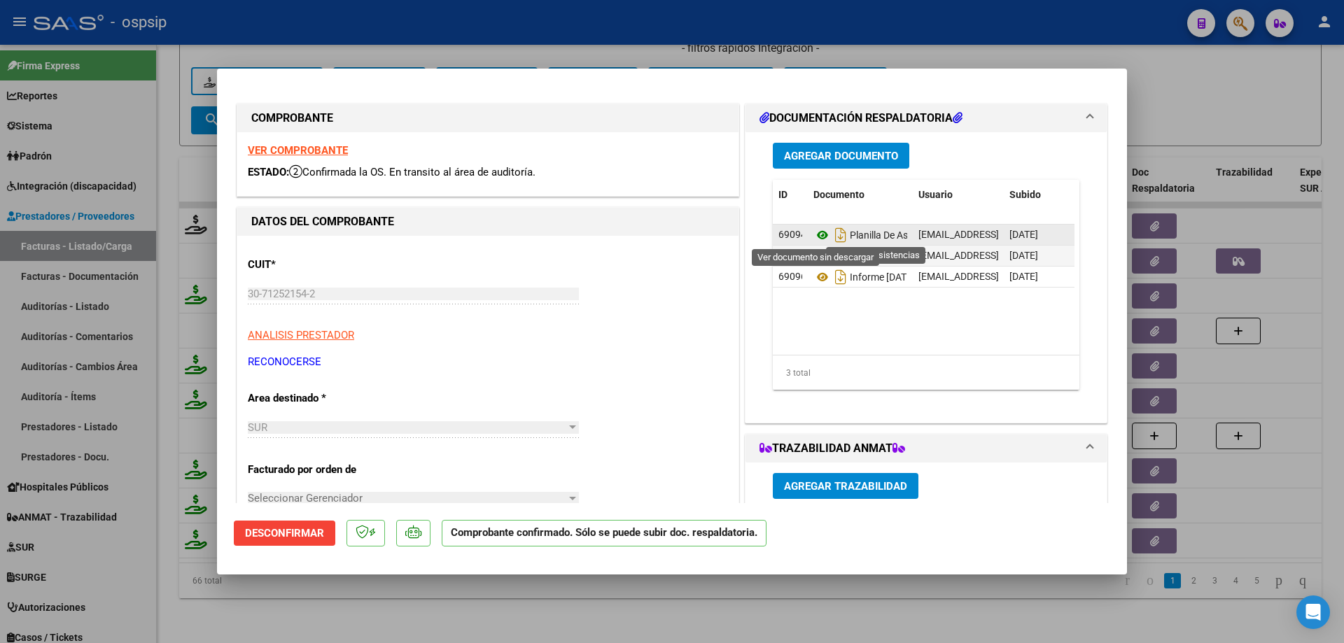
click at [813, 234] on icon at bounding box center [822, 235] width 18 height 17
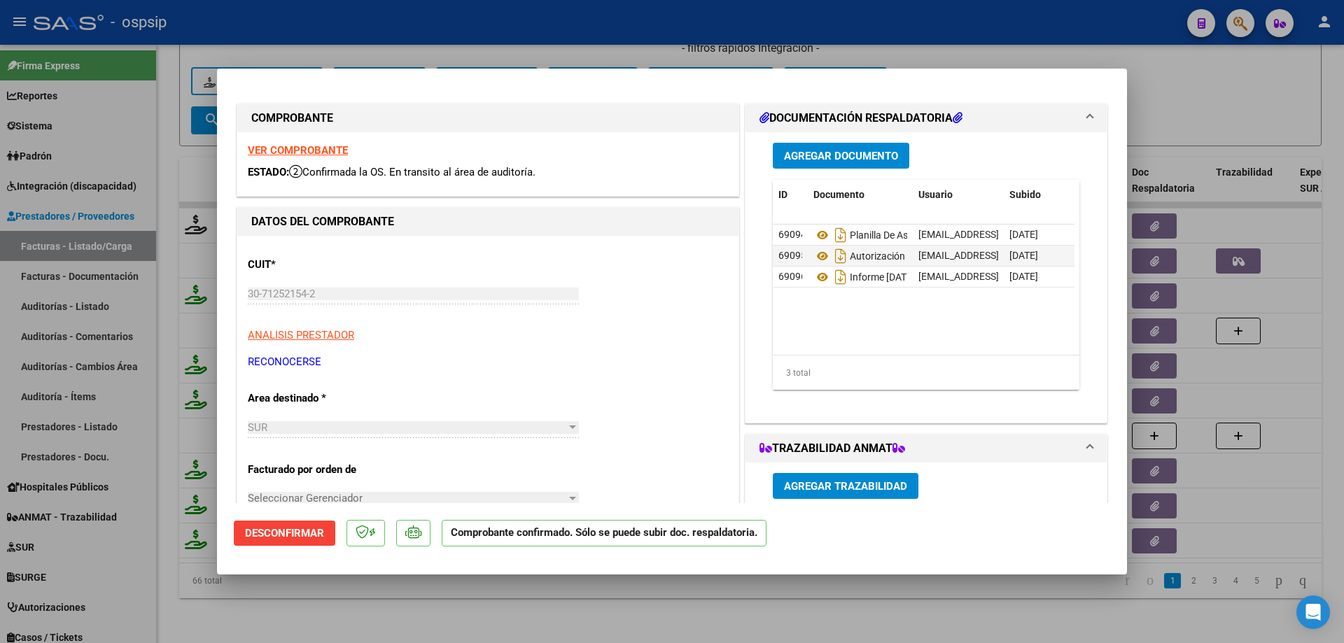
click at [221, 146] on mat-dialog-content "COMPROBANTE VER COMPROBANTE ESTADO: Confirmada la OS. En transito al área de au…" at bounding box center [672, 294] width 910 height 418
click at [183, 156] on div at bounding box center [672, 321] width 1344 height 643
type input "$ 0,00"
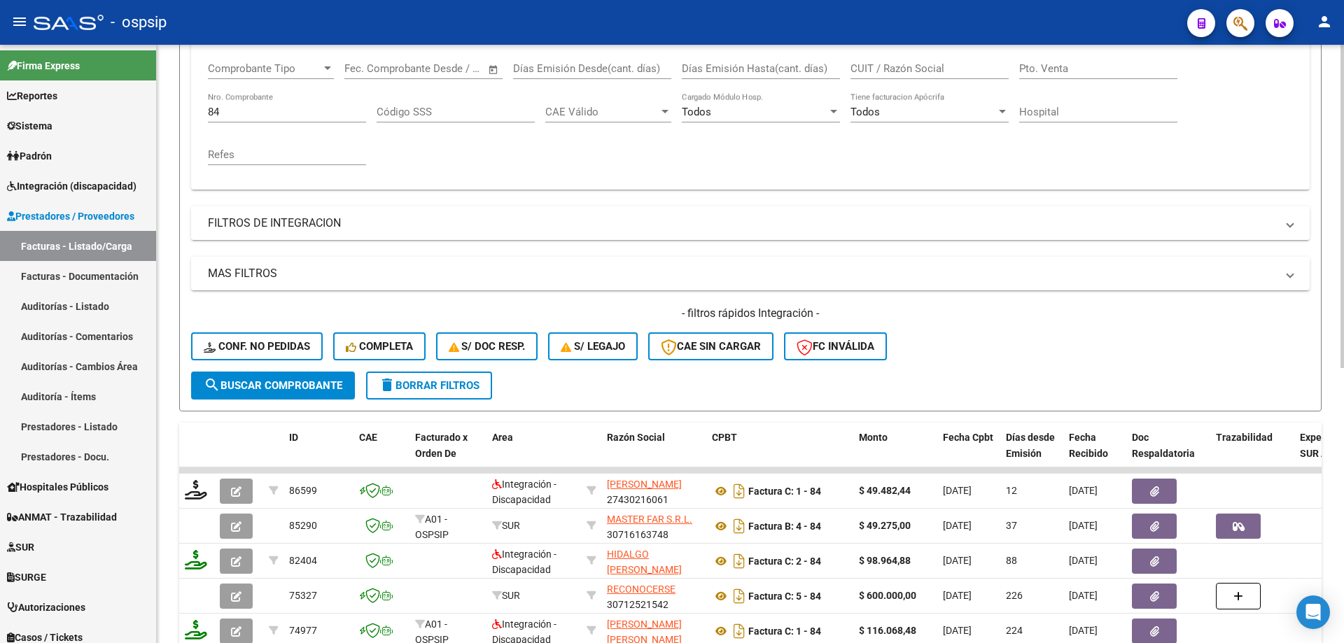
scroll to position [160, 0]
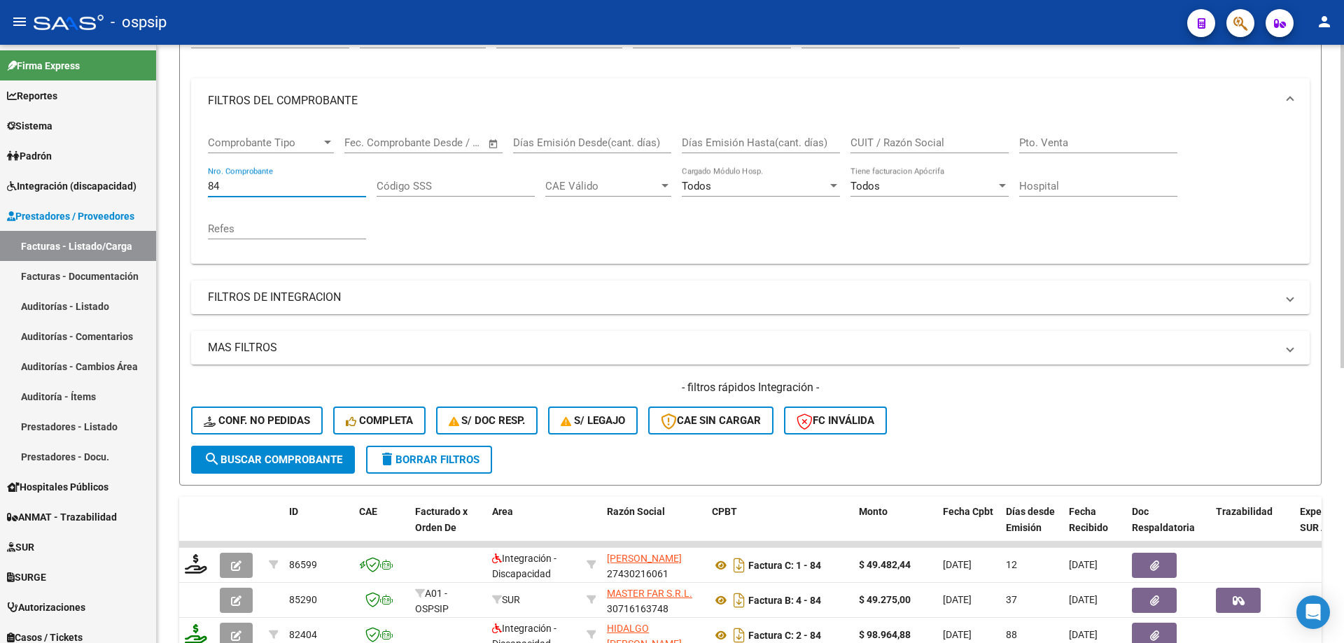
click at [216, 185] on input "84" at bounding box center [287, 186] width 158 height 13
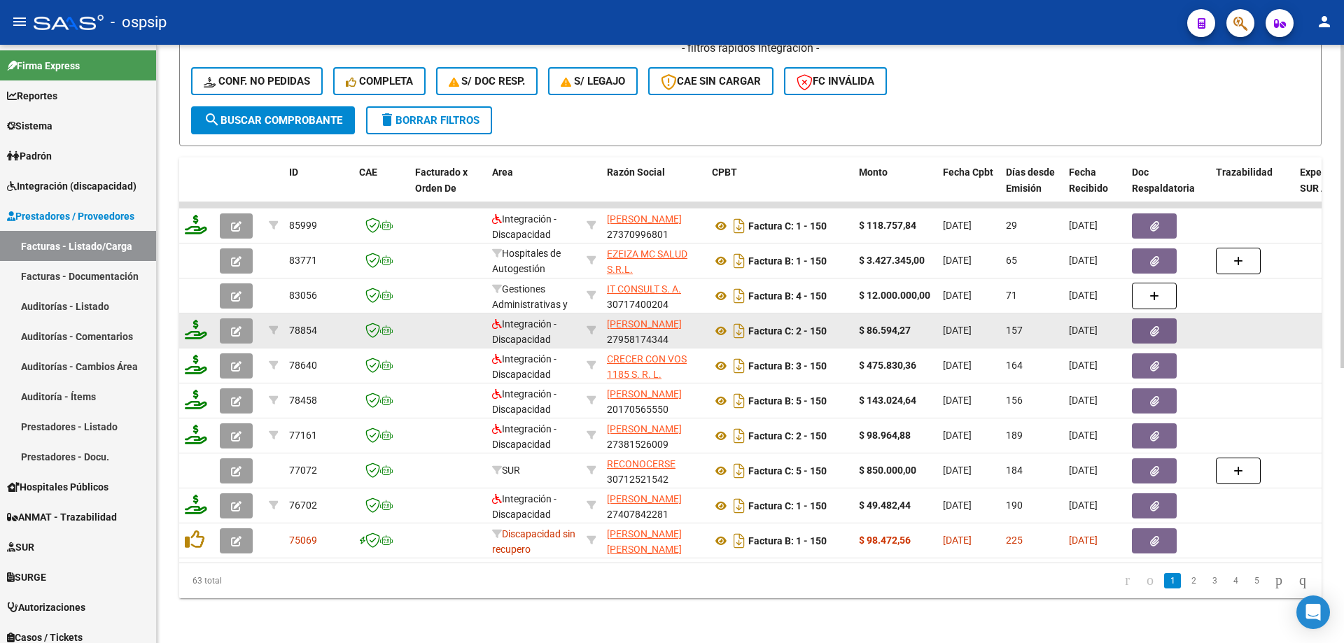
scroll to position [510, 0]
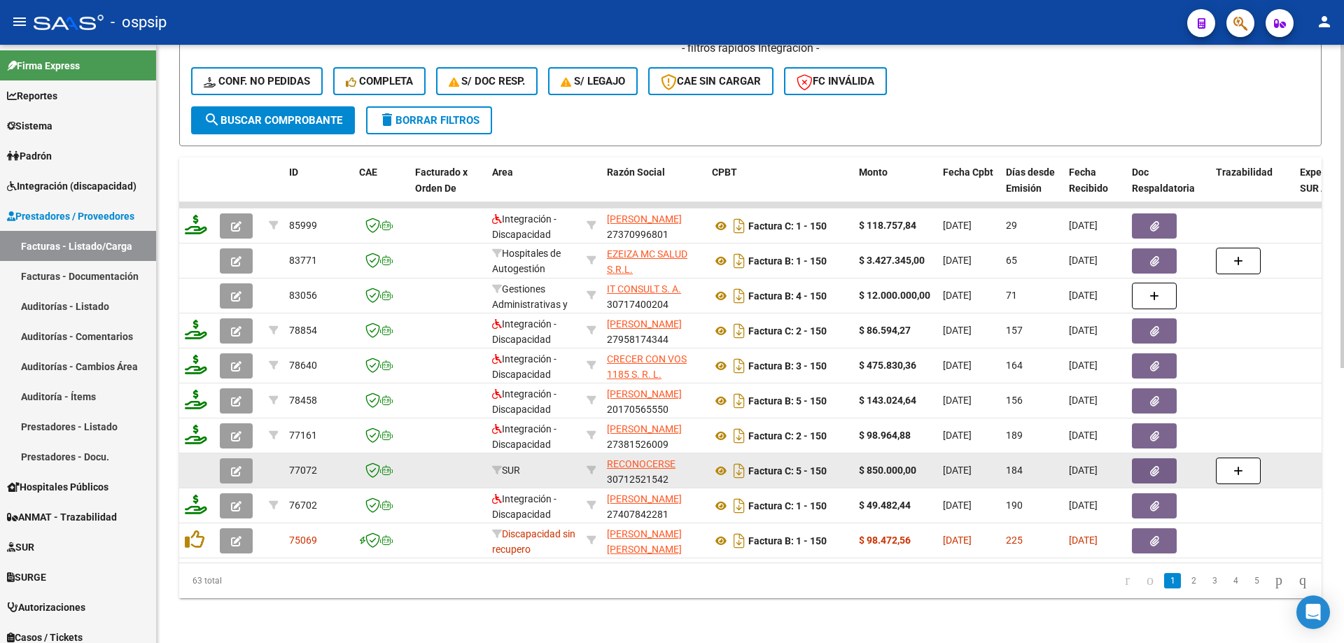
type input "150"
click at [230, 462] on button "button" at bounding box center [236, 470] width 33 height 25
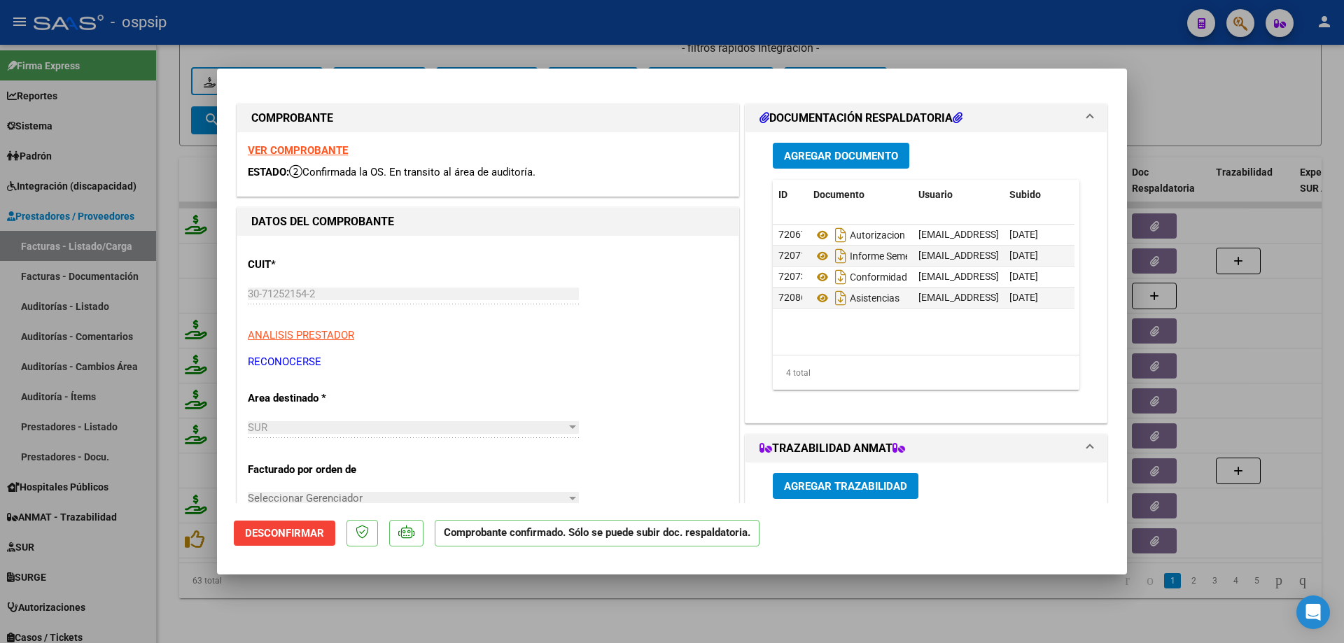
click at [318, 147] on strong "VER COMPROBANTE" at bounding box center [298, 150] width 100 height 13
click at [815, 258] on icon at bounding box center [822, 256] width 18 height 17
click at [817, 299] on icon at bounding box center [822, 298] width 18 height 17
click at [290, 26] on div at bounding box center [672, 321] width 1344 height 643
type input "$ 0,00"
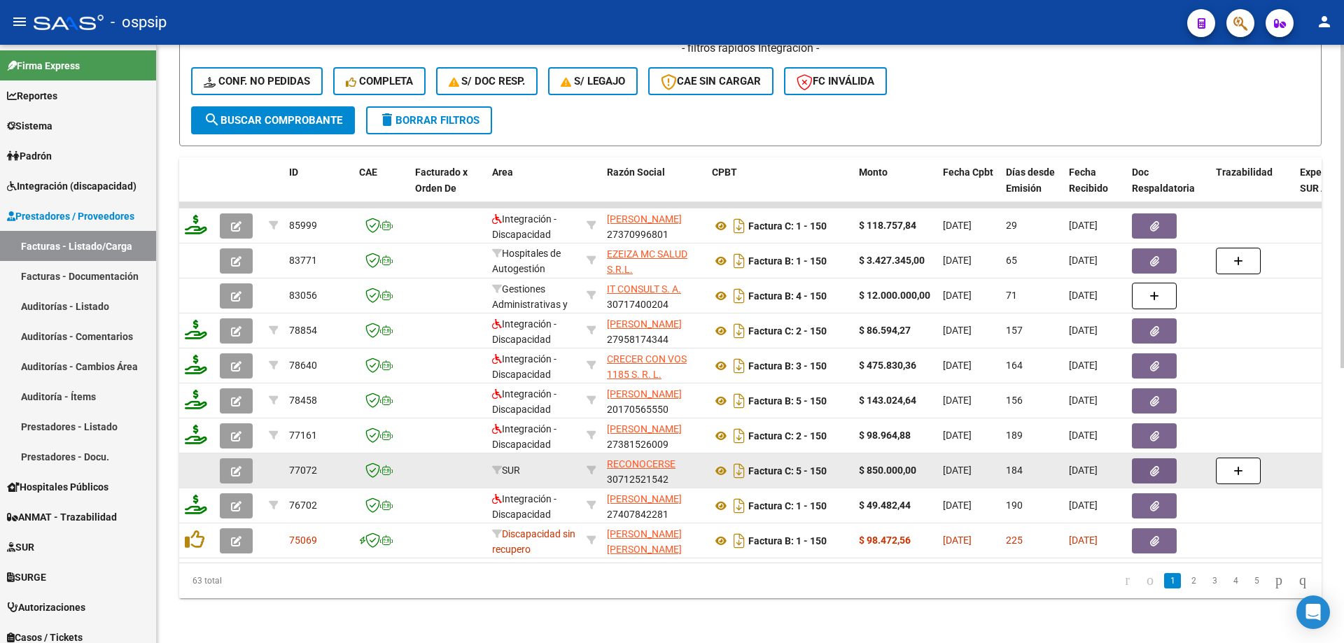
click at [226, 467] on button "button" at bounding box center [236, 470] width 33 height 25
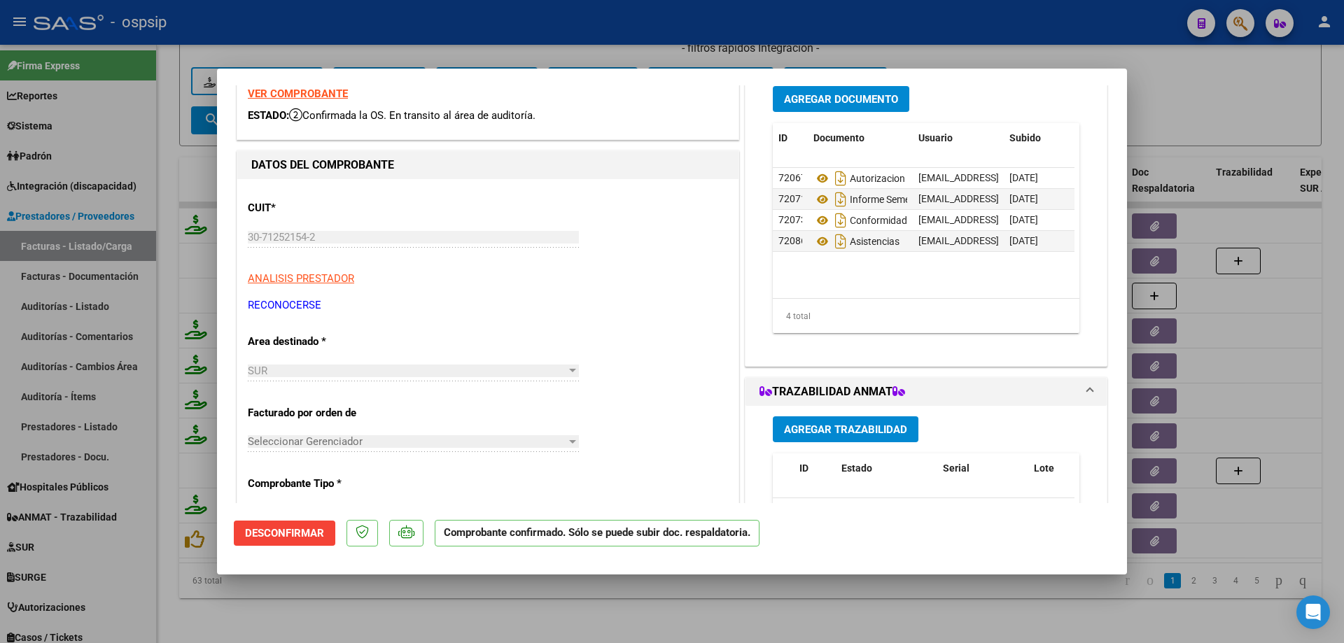
scroll to position [70, 0]
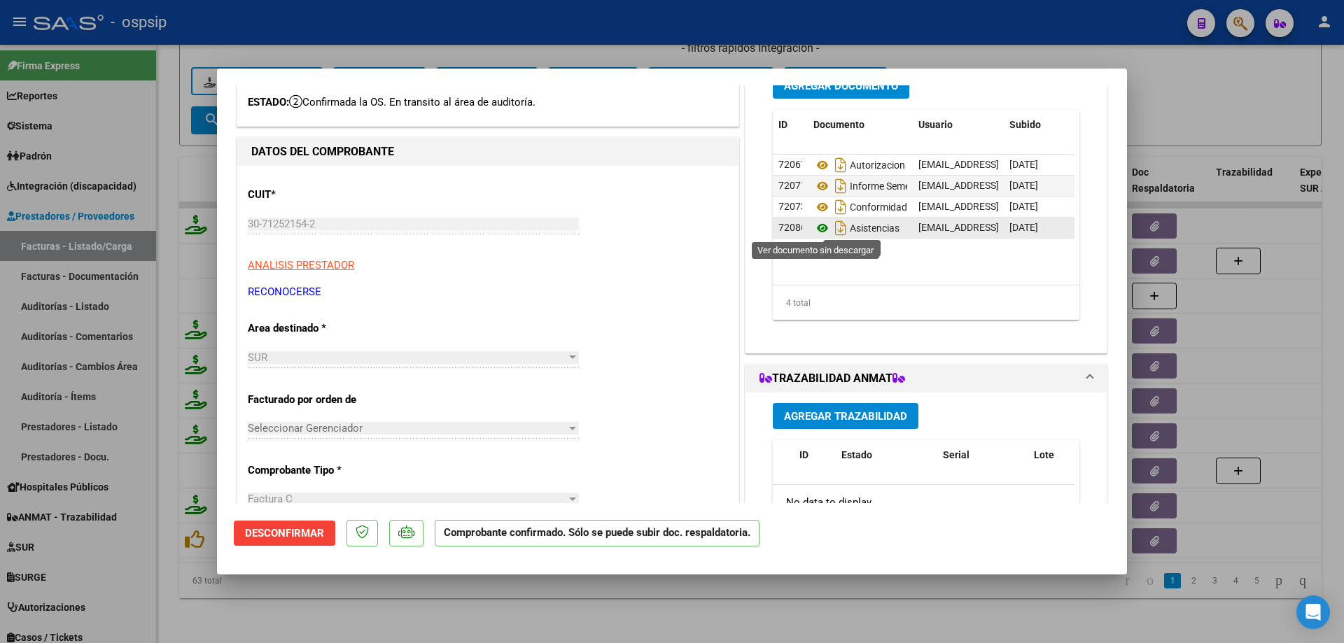
click at [813, 227] on icon at bounding box center [822, 228] width 18 height 17
click at [818, 211] on icon at bounding box center [822, 207] width 18 height 17
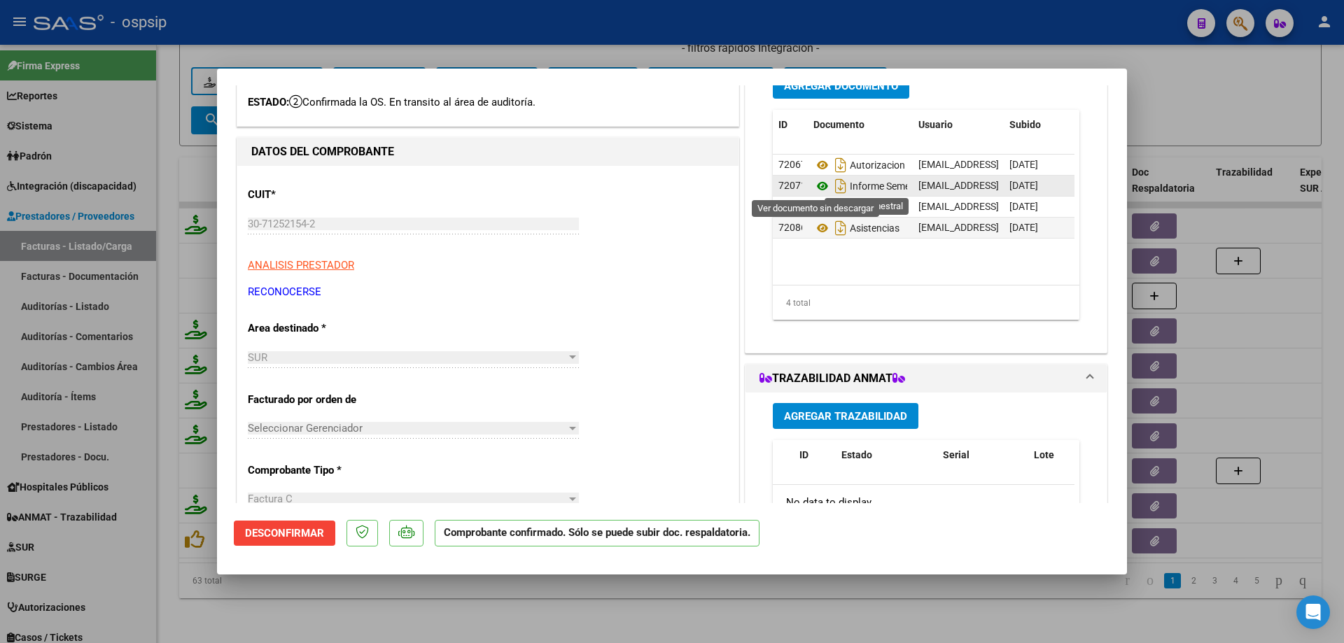
click at [815, 185] on icon at bounding box center [822, 186] width 18 height 17
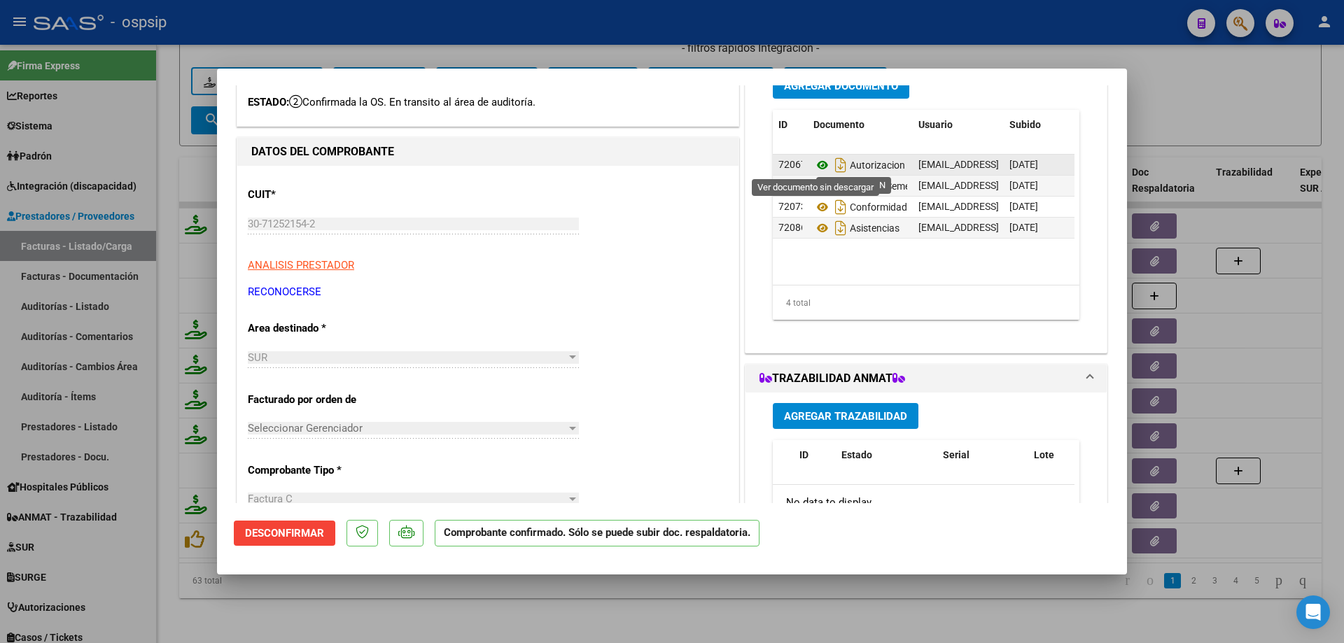
click at [813, 164] on icon at bounding box center [822, 165] width 18 height 17
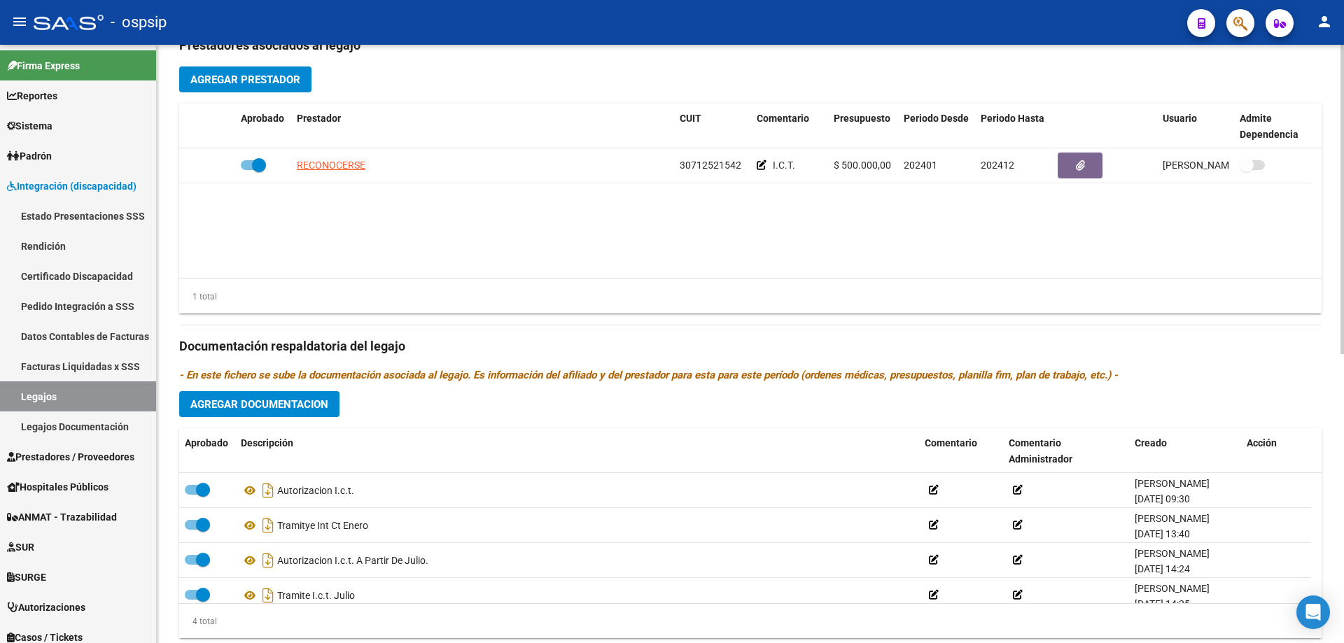
scroll to position [560, 0]
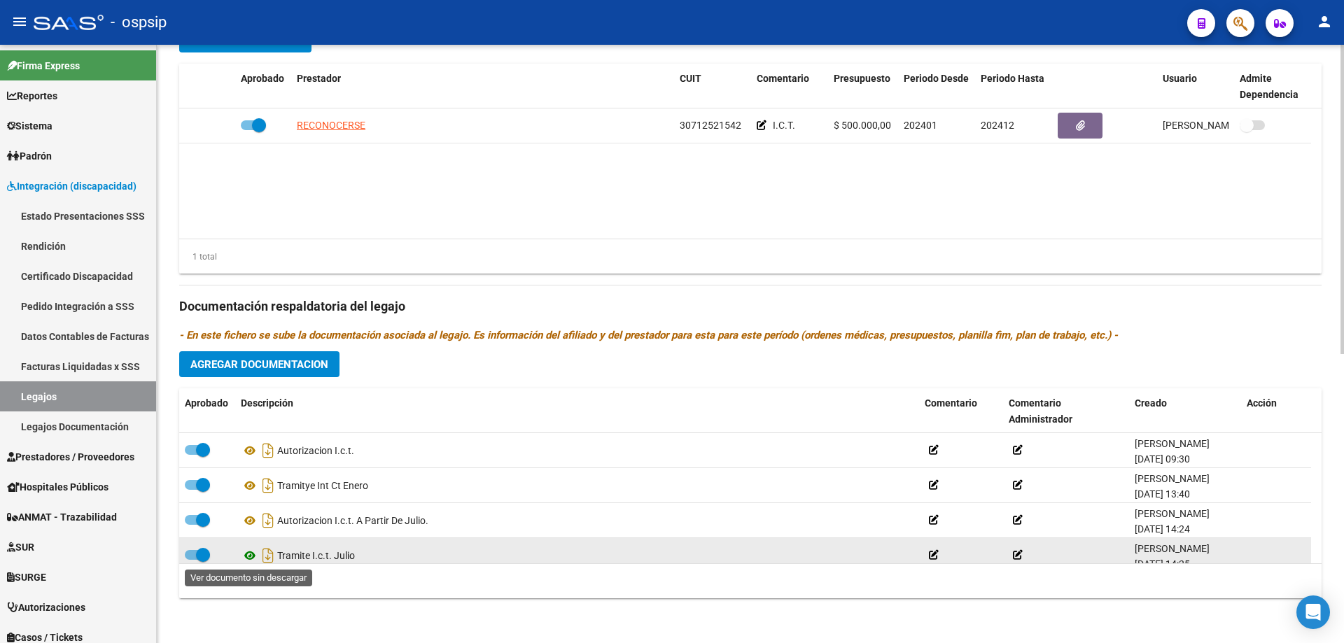
click at [249, 552] on icon at bounding box center [250, 555] width 18 height 17
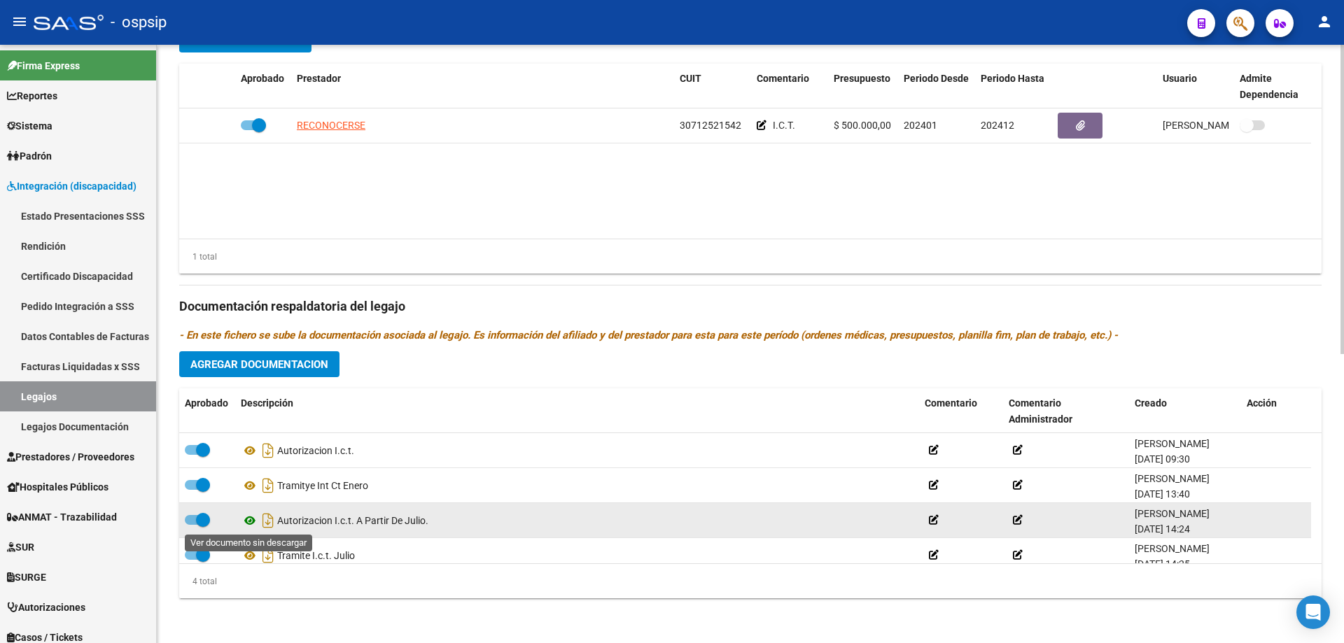
click at [249, 516] on icon at bounding box center [250, 520] width 18 height 17
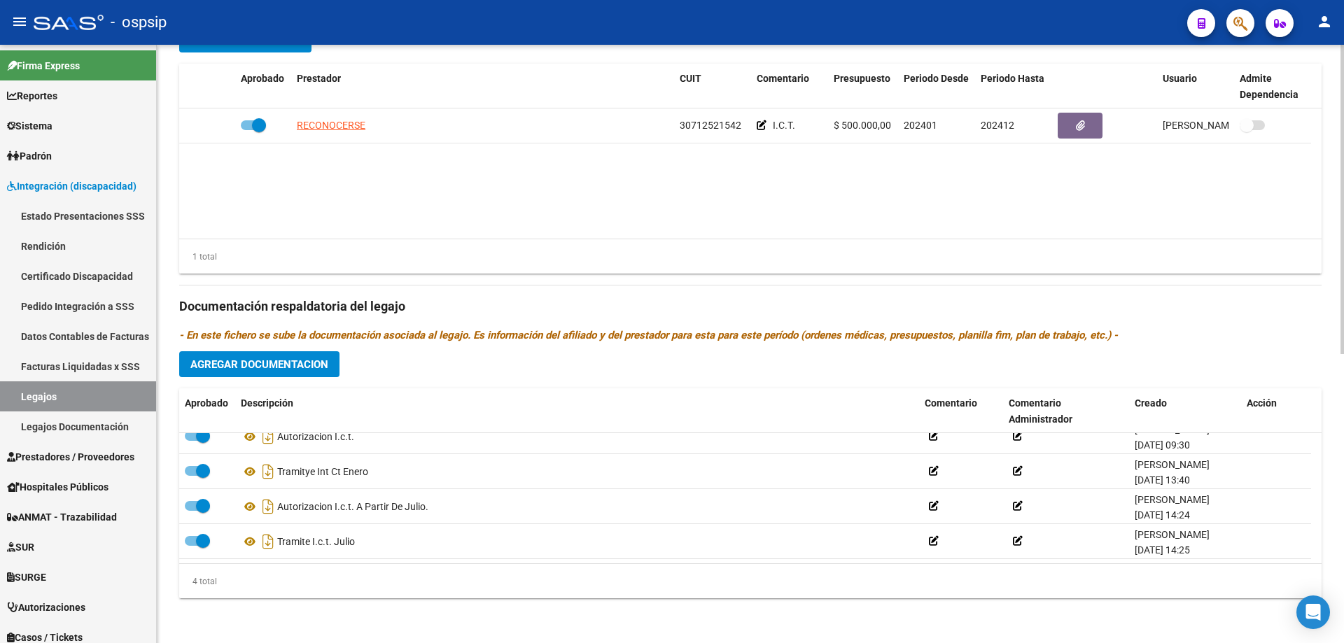
scroll to position [0, 0]
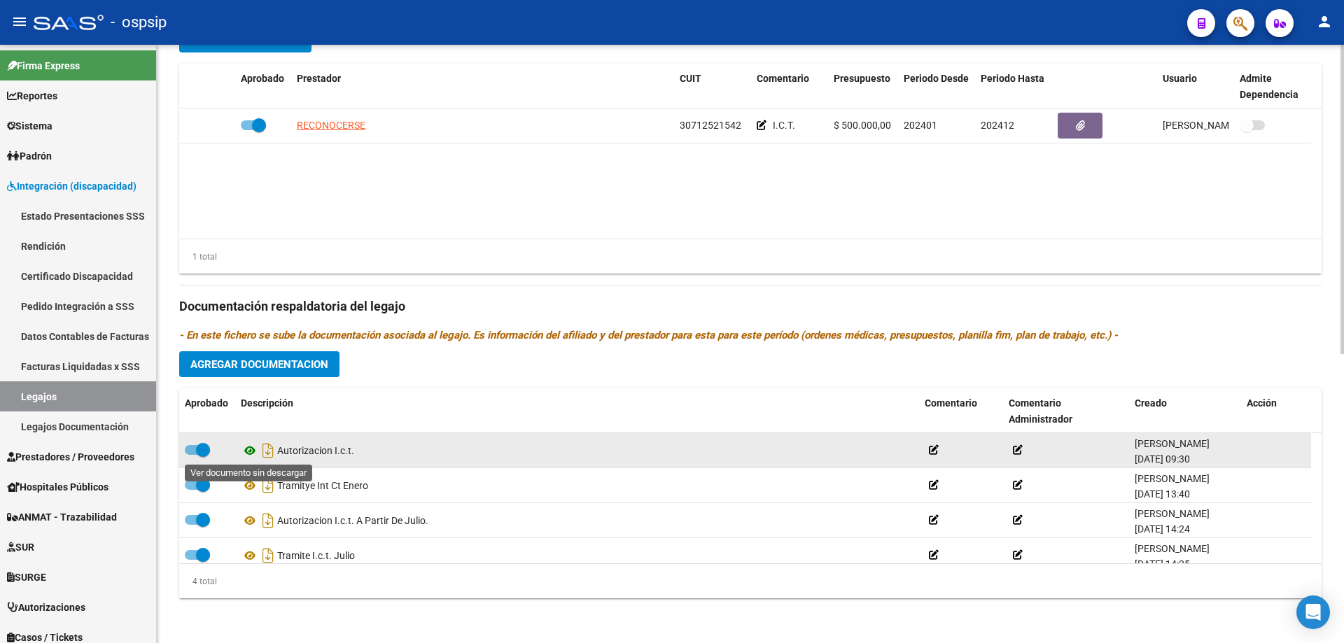
click at [246, 449] on icon at bounding box center [250, 450] width 18 height 17
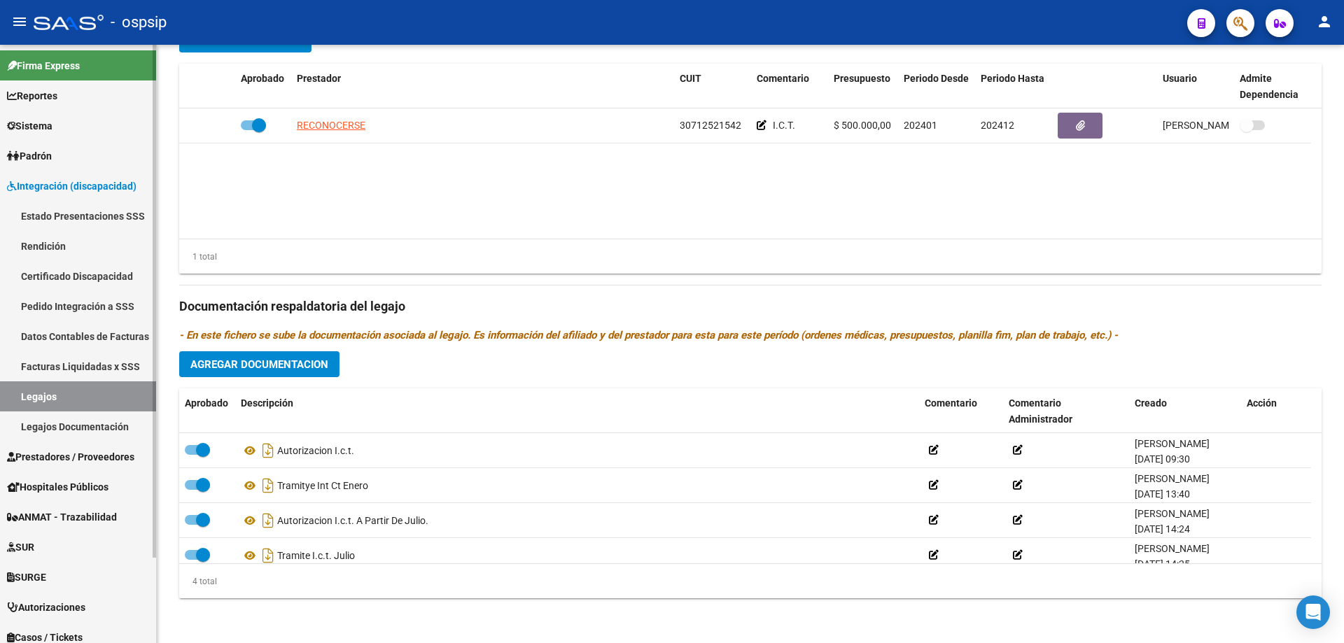
click at [92, 393] on link "Legajos" at bounding box center [78, 396] width 156 height 30
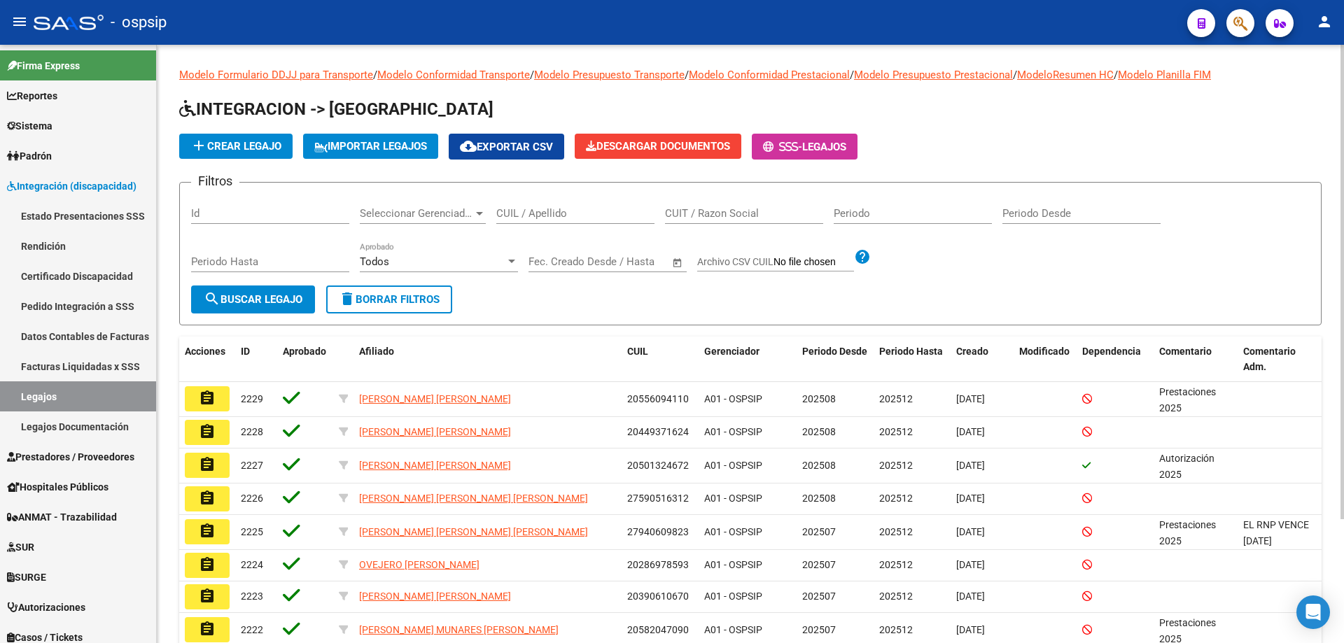
click at [567, 203] on div "CUIL / Apellido" at bounding box center [575, 209] width 158 height 30
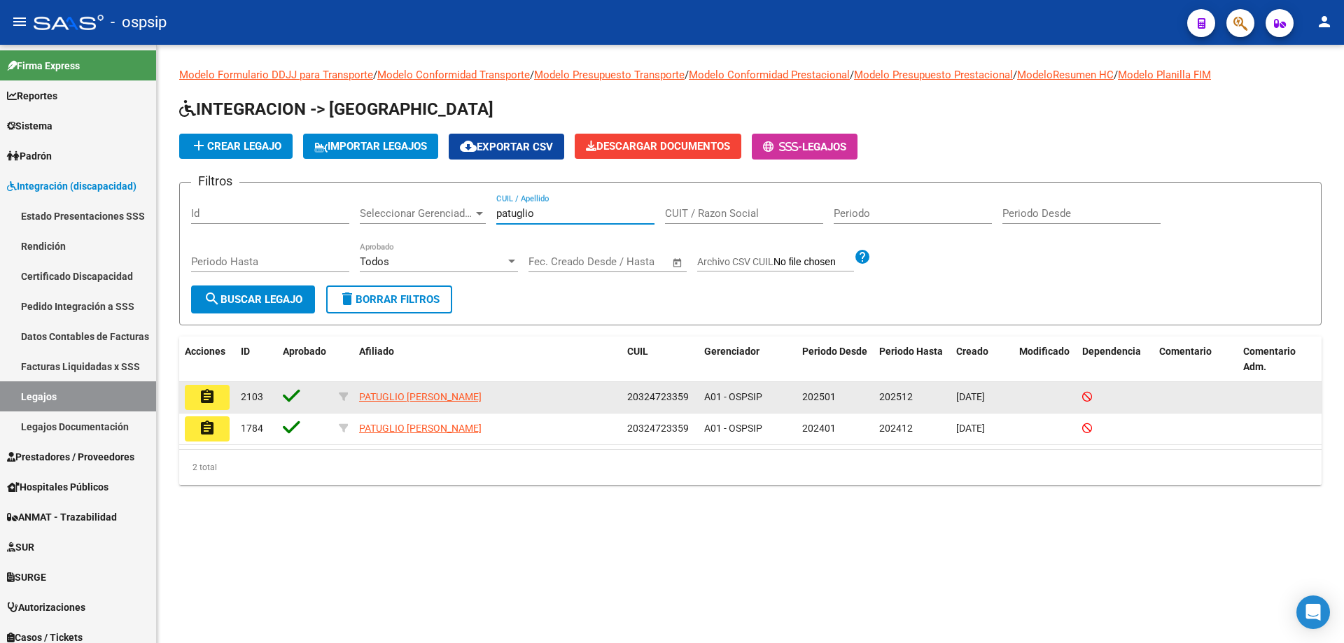
type input "patuglio"
click at [217, 400] on button "assignment" at bounding box center [207, 397] width 45 height 25
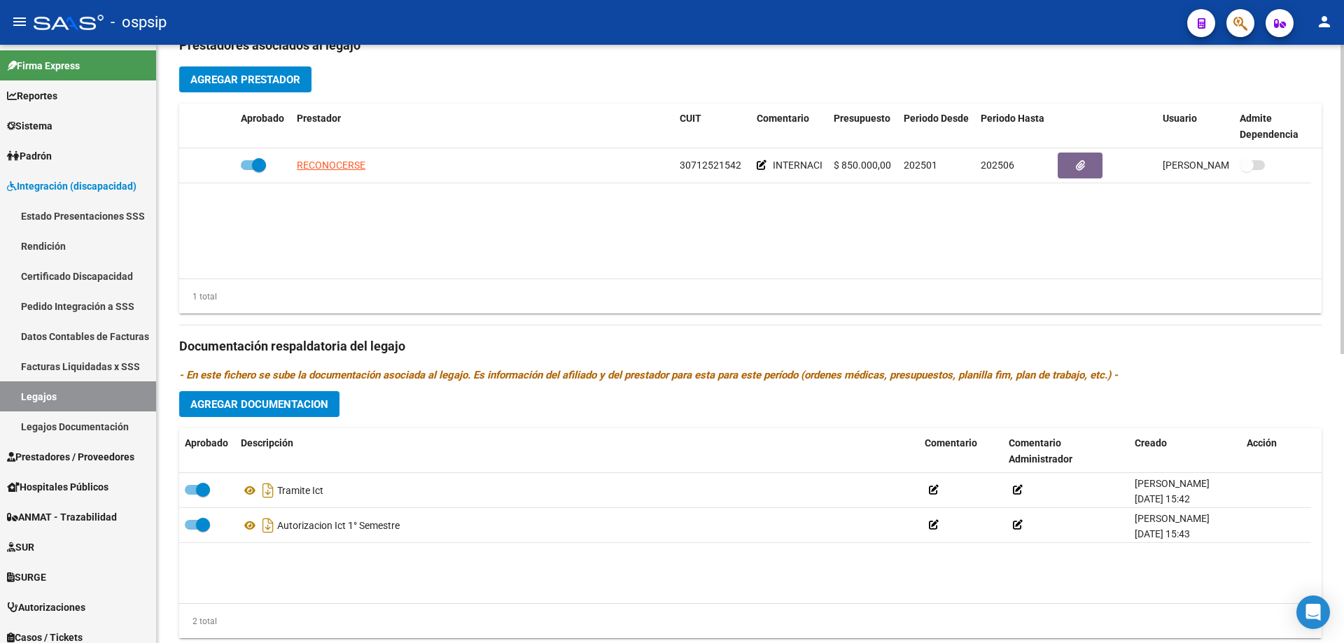
scroll to position [560, 0]
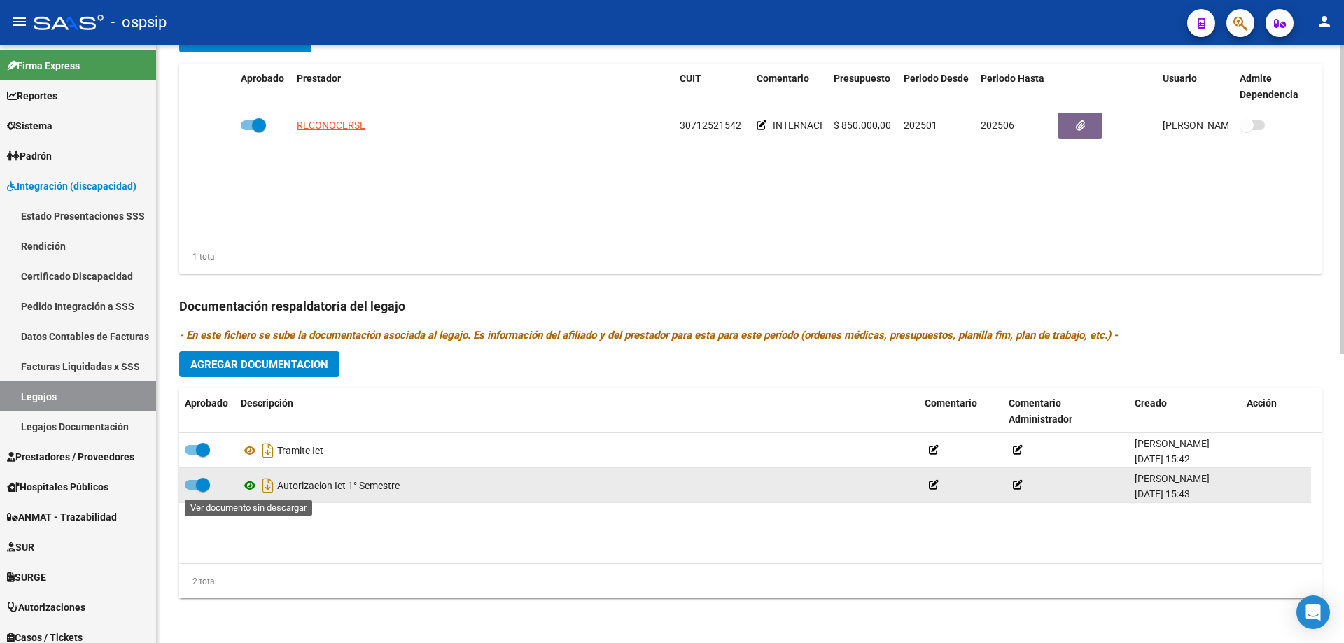
click at [249, 484] on icon at bounding box center [250, 485] width 18 height 17
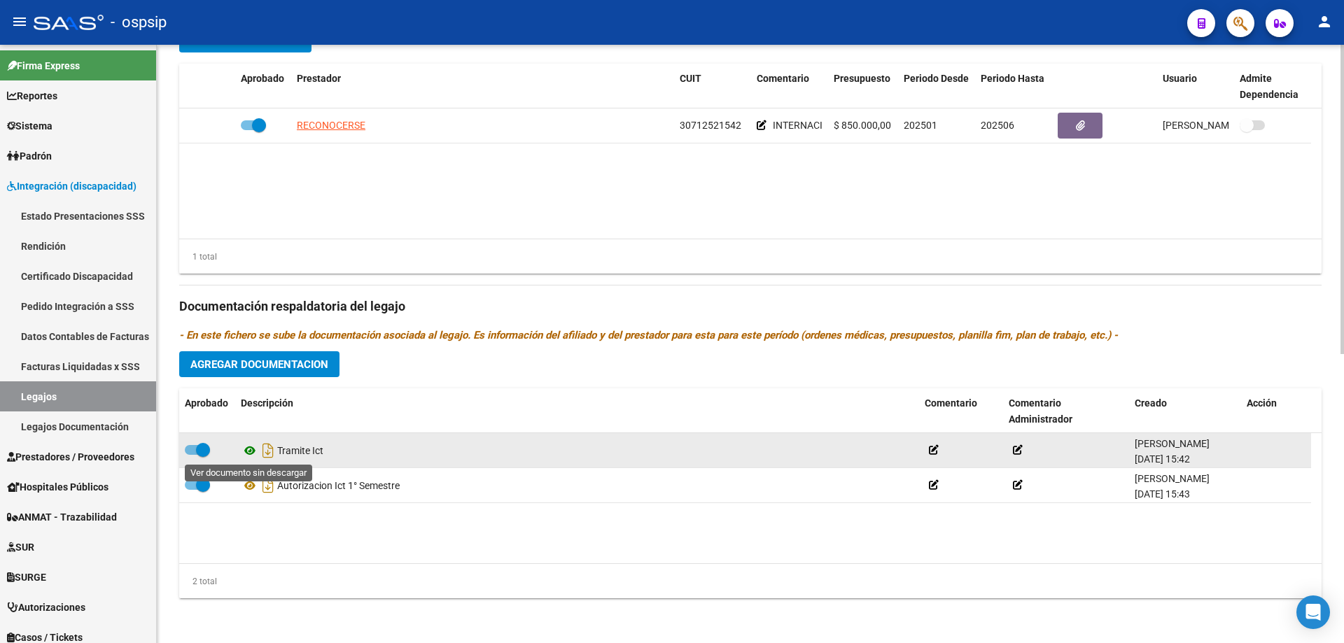
click at [250, 449] on icon at bounding box center [250, 450] width 18 height 17
click at [248, 456] on icon at bounding box center [250, 450] width 18 height 17
